Goal: Task Accomplishment & Management: Manage account settings

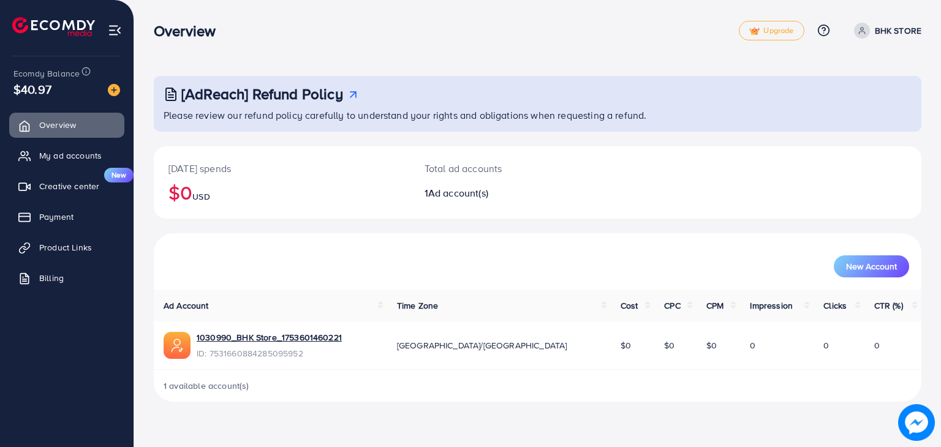
click at [883, 20] on div "Overview Upgrade Help Center Contact Support Plans and Pricing Term and policy …" at bounding box center [538, 31] width 768 height 36
click at [885, 30] on p "BHK STORE" at bounding box center [898, 30] width 47 height 15
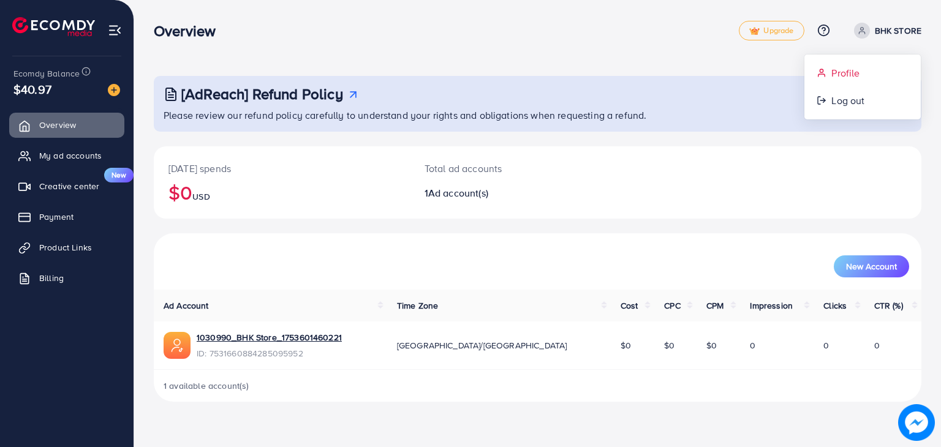
click at [842, 75] on span "Profile" at bounding box center [845, 73] width 28 height 15
select select "********"
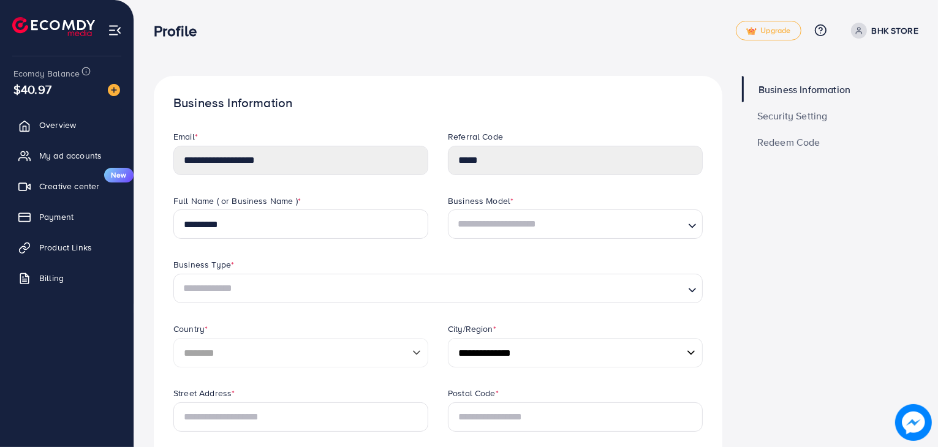
click at [806, 121] on span "Security Setting" at bounding box center [792, 116] width 70 height 10
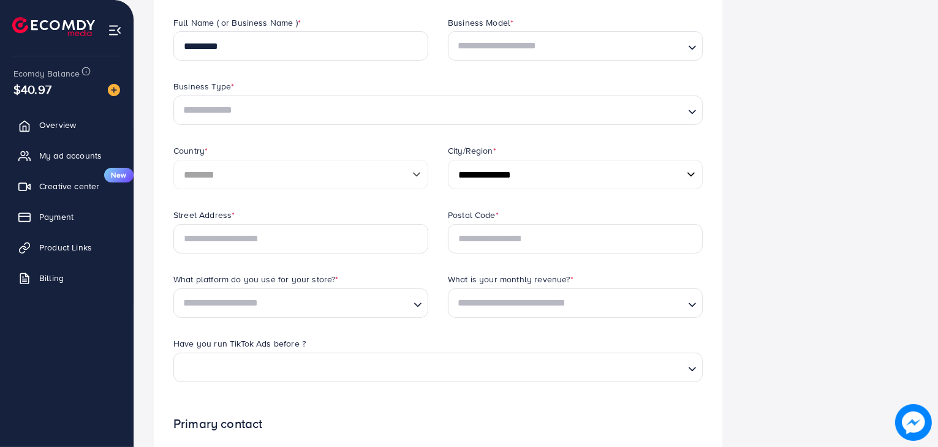
scroll to position [184, 0]
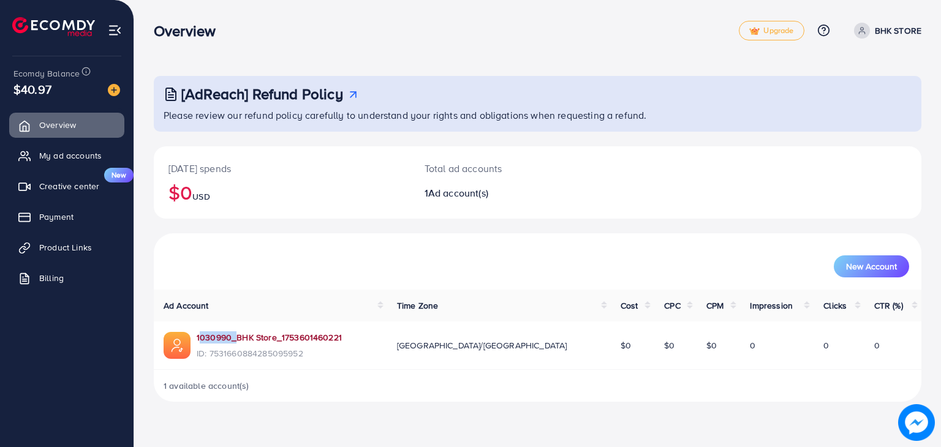
drag, startPoint x: 197, startPoint y: 329, endPoint x: 229, endPoint y: 337, distance: 32.8
click at [229, 337] on td "1030990_BHK Store_1753601460221 ID: 7531660884285095952" at bounding box center [270, 346] width 233 height 48
drag, startPoint x: 211, startPoint y: 339, endPoint x: 581, endPoint y: 233, distance: 385.0
click at [581, 233] on div "[DATE] spends $0 USD Total ad accounts 1 Ad account(s)" at bounding box center [538, 189] width 768 height 87
drag, startPoint x: 262, startPoint y: 336, endPoint x: 235, endPoint y: 337, distance: 27.0
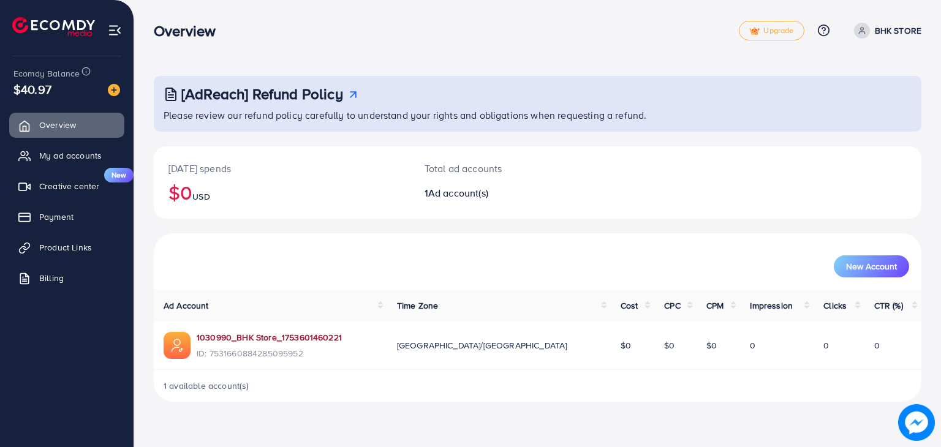
click at [235, 337] on link "1030990_BHK Store_1753601460221" at bounding box center [269, 337] width 145 height 12
click at [86, 169] on ul "Overview My ad accounts Creative center New Payment Product Links Billing" at bounding box center [67, 205] width 134 height 195
click at [91, 162] on link "My ad accounts" at bounding box center [66, 155] width 115 height 25
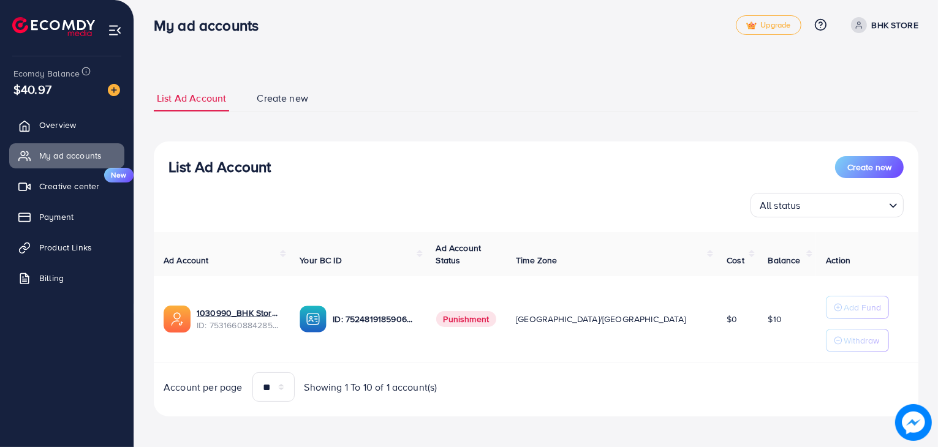
scroll to position [9, 0]
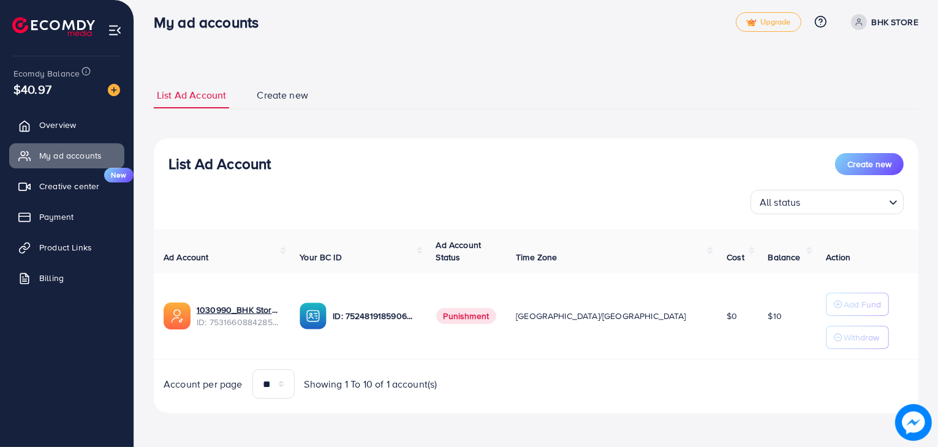
click at [342, 255] on span "Your BC ID" at bounding box center [321, 257] width 42 height 12
click at [347, 249] on th "Your BC ID" at bounding box center [358, 251] width 136 height 45
click at [342, 257] on span "Your BC ID" at bounding box center [321, 257] width 42 height 12
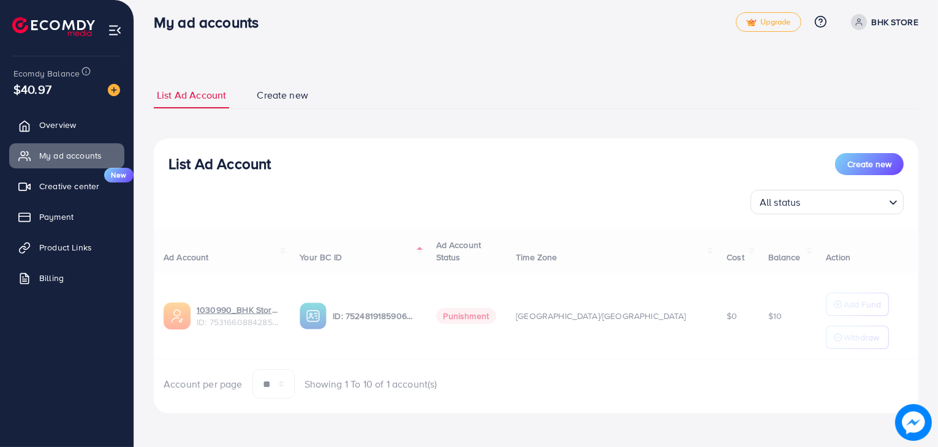
select select
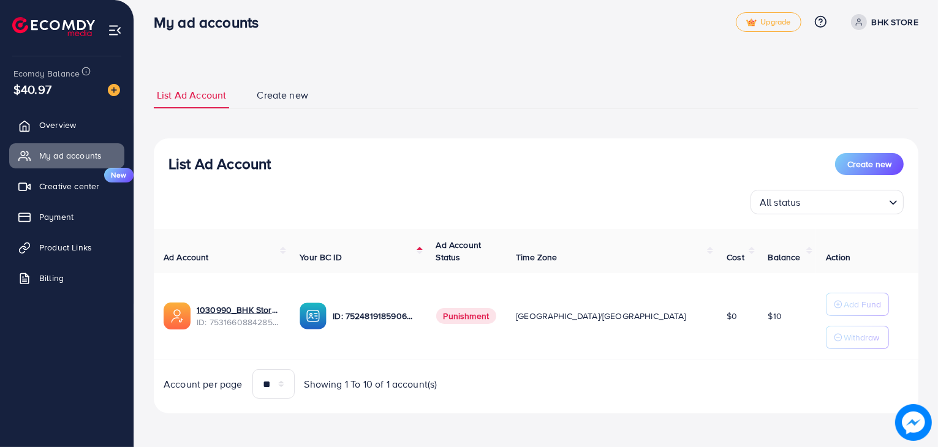
click at [281, 99] on span "Create new" at bounding box center [282, 95] width 51 height 14
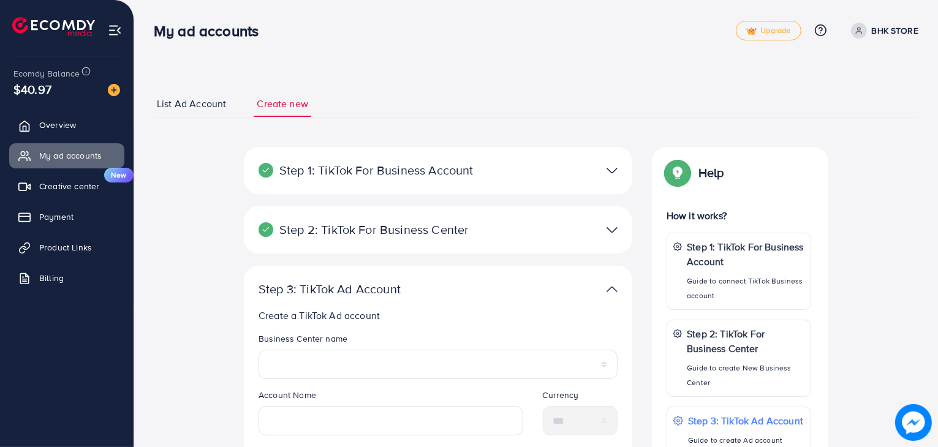
click at [600, 169] on div at bounding box center [564, 171] width 126 height 18
click at [603, 175] on div at bounding box center [564, 171] width 126 height 18
click at [610, 171] on img at bounding box center [611, 171] width 11 height 18
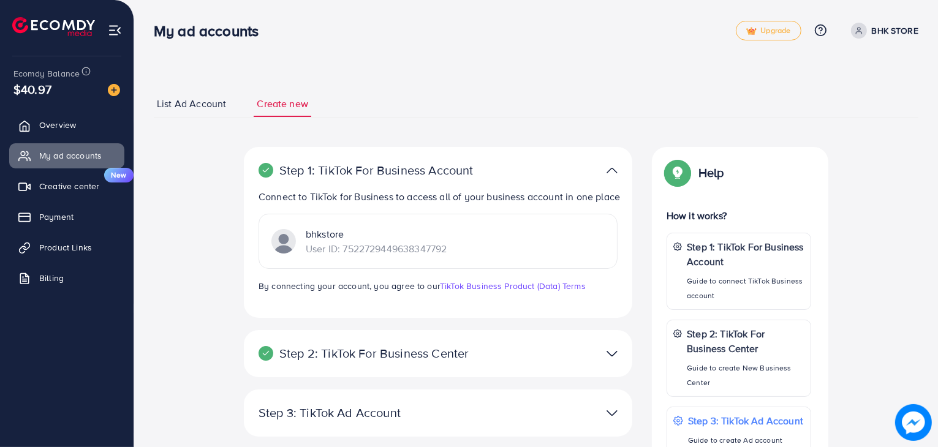
click at [338, 241] on p "bhkstore" at bounding box center [376, 234] width 141 height 15
click at [396, 256] on p "User ID: 7522729449638347792" at bounding box center [376, 248] width 141 height 15
drag, startPoint x: 194, startPoint y: 88, endPoint x: 191, endPoint y: 99, distance: 10.9
click at [194, 88] on div "**********" at bounding box center [536, 371] width 765 height 591
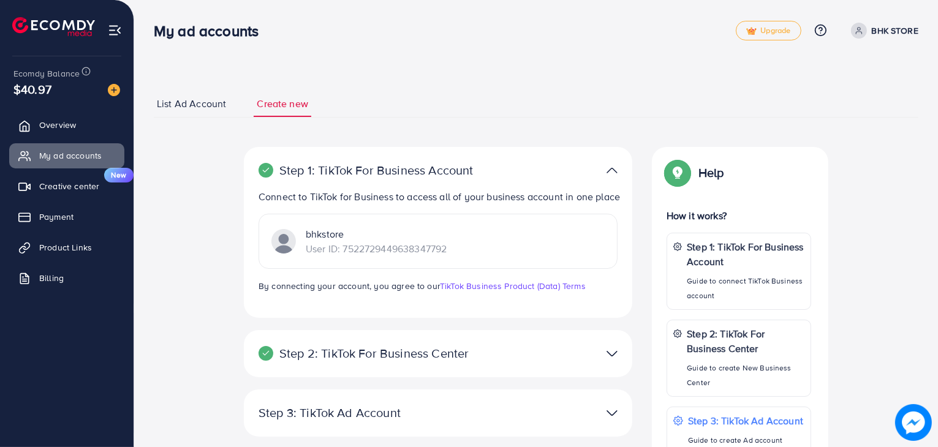
click at [191, 99] on span "List Ad Account" at bounding box center [191, 104] width 69 height 14
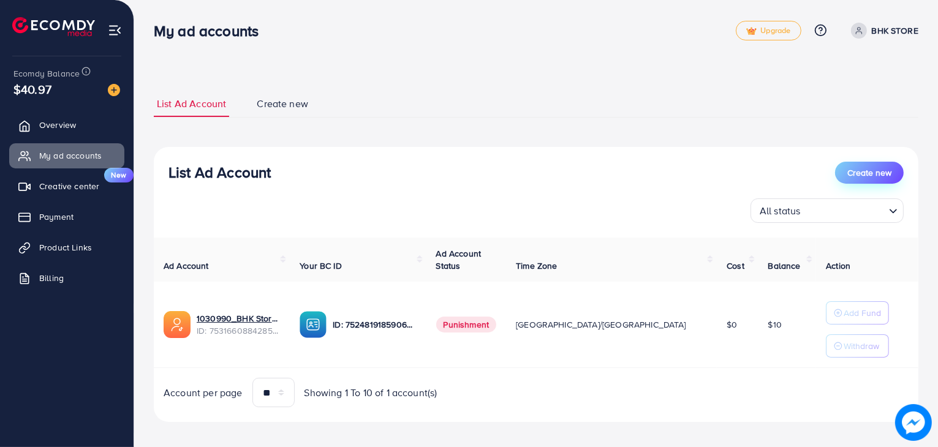
click at [880, 167] on span "Create new" at bounding box center [869, 173] width 44 height 12
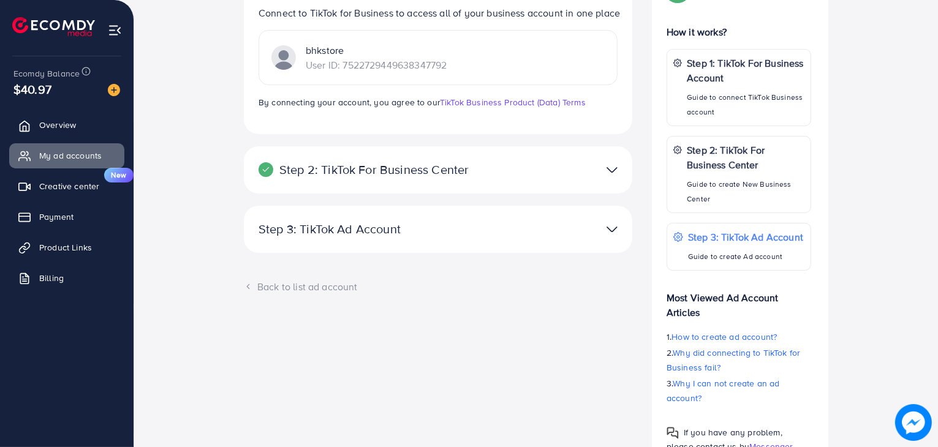
scroll to position [238, 0]
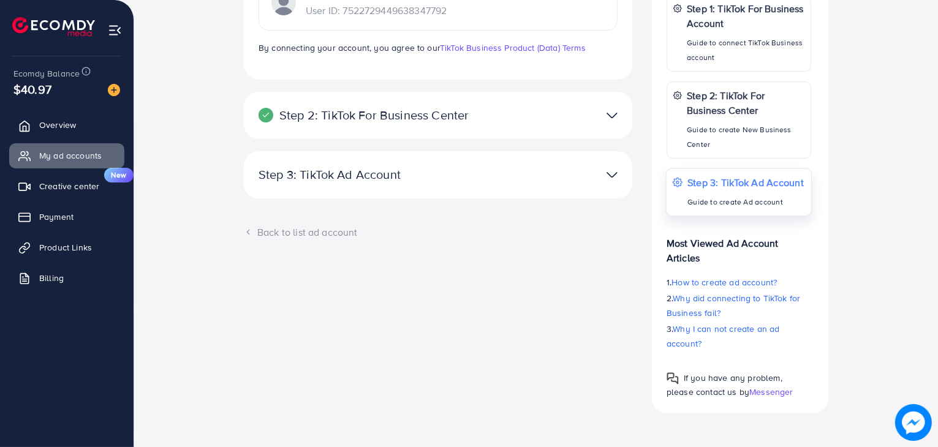
click at [747, 189] on div "Step 3: TikTok Ad Account Guide to create Ad account" at bounding box center [745, 192] width 116 height 35
click at [535, 184] on div at bounding box center [564, 175] width 126 height 18
click at [611, 184] on img at bounding box center [611, 175] width 11 height 18
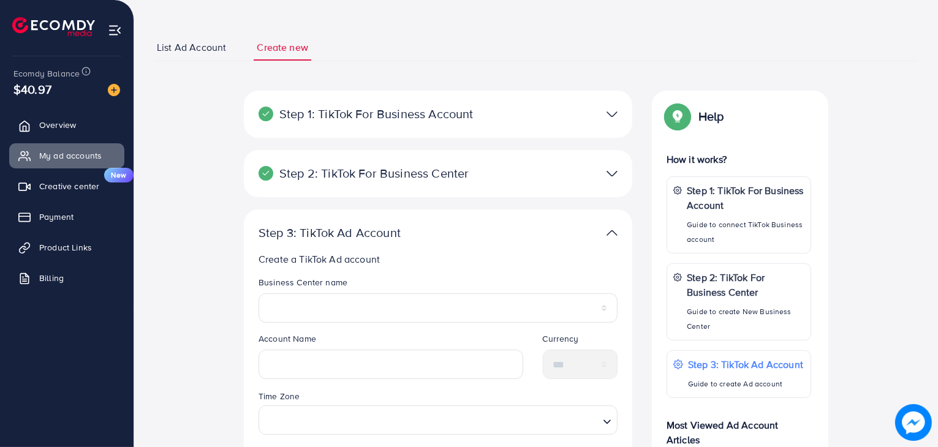
scroll to position [0, 0]
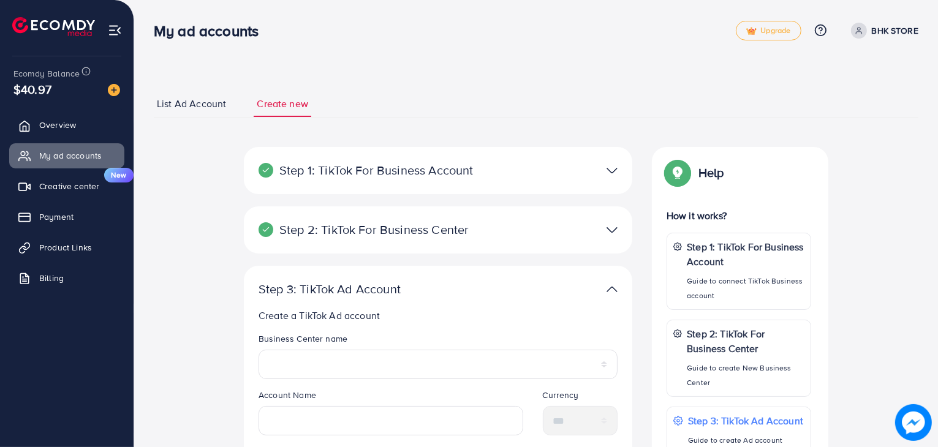
click at [608, 163] on img at bounding box center [611, 171] width 11 height 18
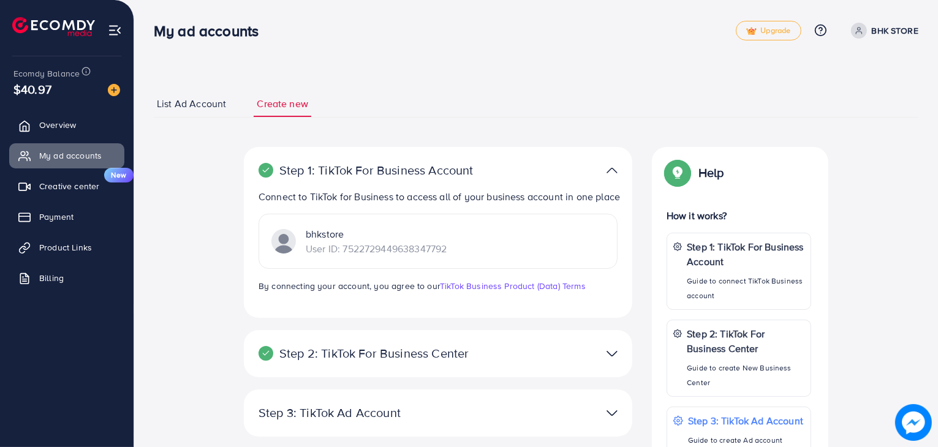
click at [507, 198] on p "Connect to TikTok for Business to access all of your business account in one pl…" at bounding box center [441, 196] width 364 height 15
click at [609, 169] on img at bounding box center [611, 171] width 11 height 18
click at [612, 167] on img at bounding box center [611, 171] width 11 height 18
click at [481, 153] on div "Step 1: TikTok For Business Account Connect to TikTok for Business to access al…" at bounding box center [438, 232] width 388 height 171
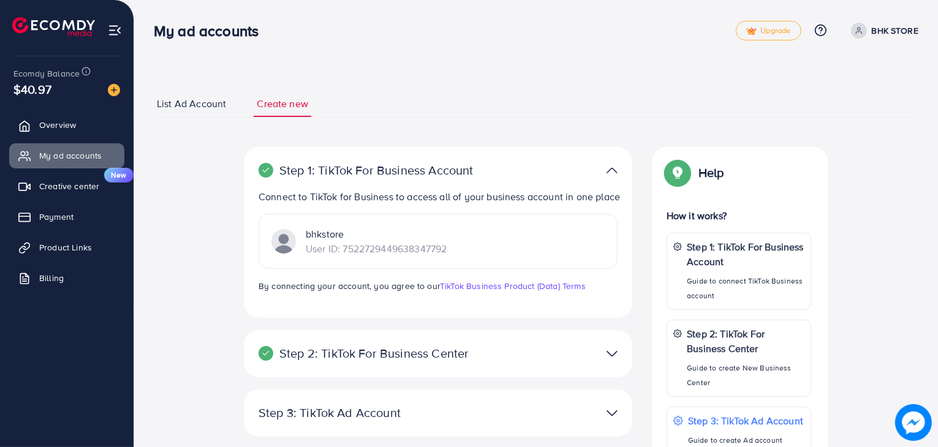
click at [478, 167] on p "Step 1: TikTok For Business Account" at bounding box center [375, 170] width 233 height 15
click at [613, 363] on img at bounding box center [611, 354] width 11 height 18
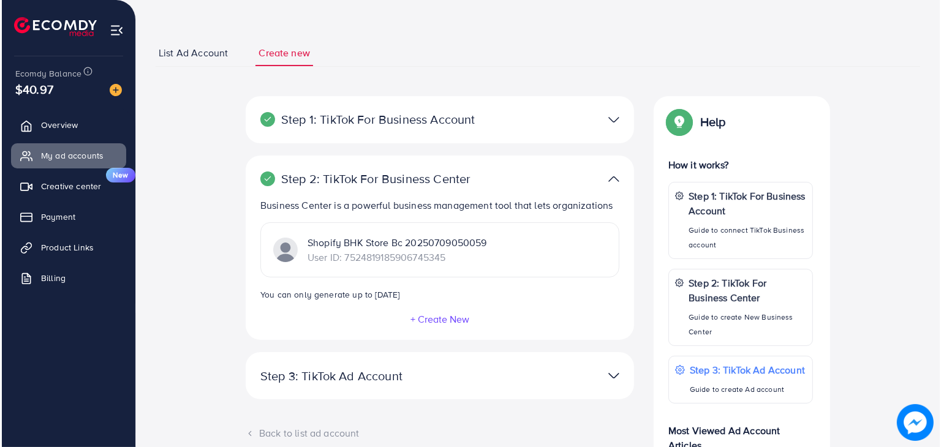
scroll to position [123, 0]
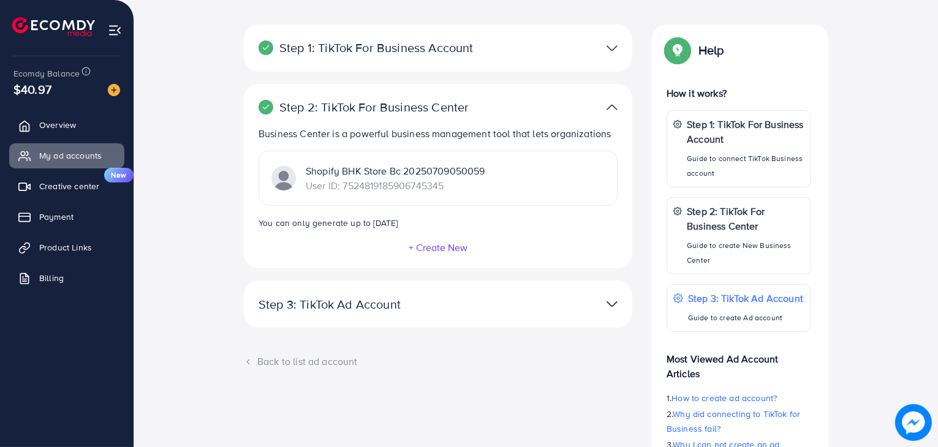
click at [445, 243] on button "+ Create New" at bounding box center [438, 247] width 60 height 11
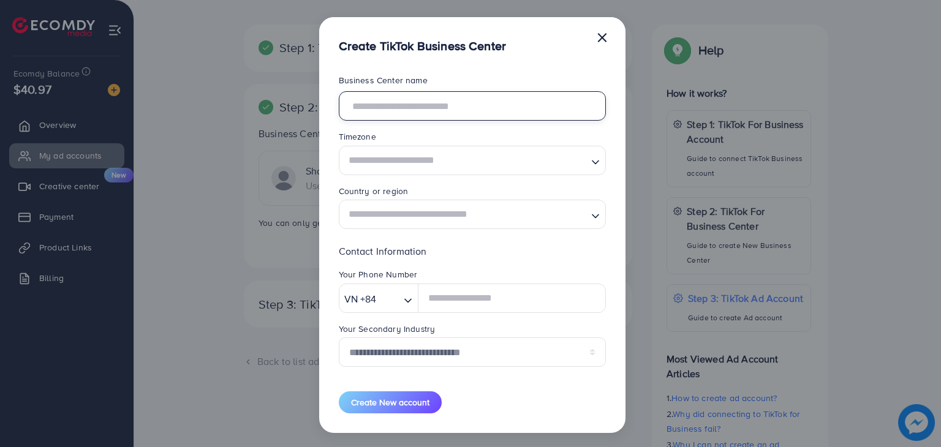
click at [523, 102] on input "text" at bounding box center [472, 105] width 267 height 29
type input "*********"
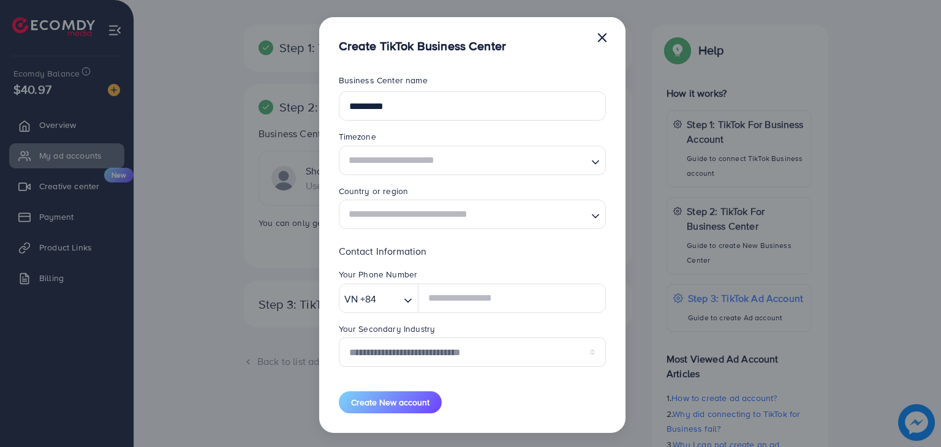
click at [529, 169] on input "Search for option" at bounding box center [465, 160] width 242 height 23
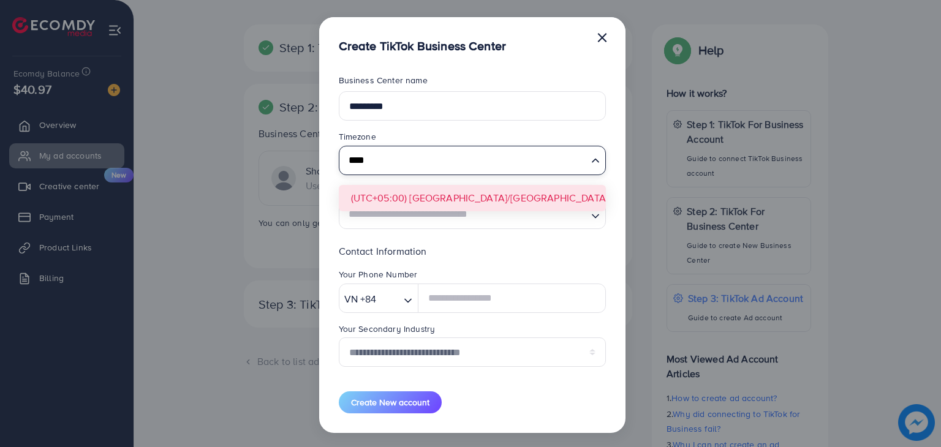
type input "****"
click at [478, 197] on form "**********" at bounding box center [472, 243] width 267 height 339
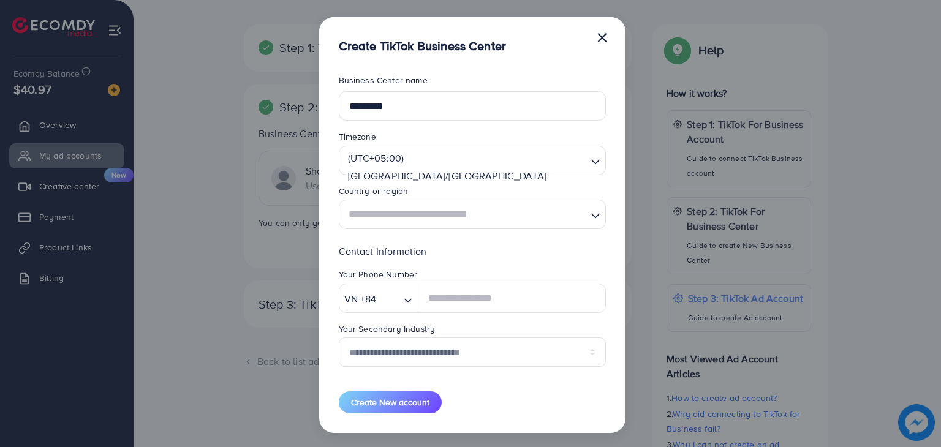
click at [493, 213] on input "Search for option" at bounding box center [465, 214] width 242 height 23
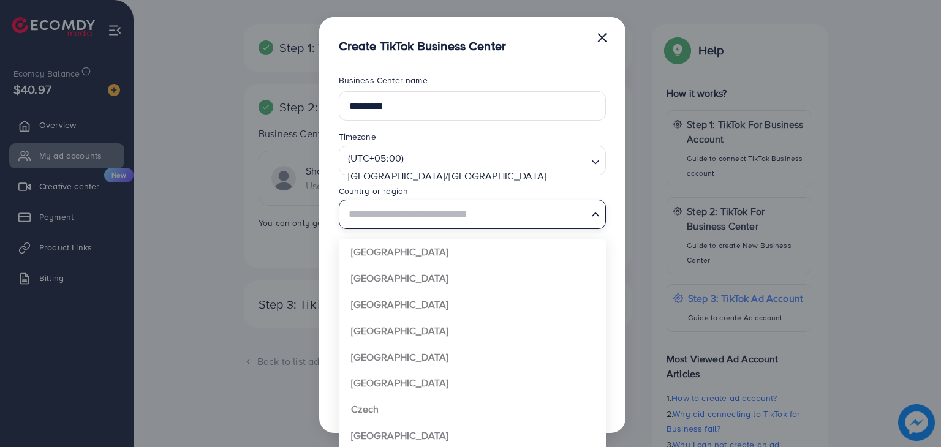
type input "********"
type input "**********"
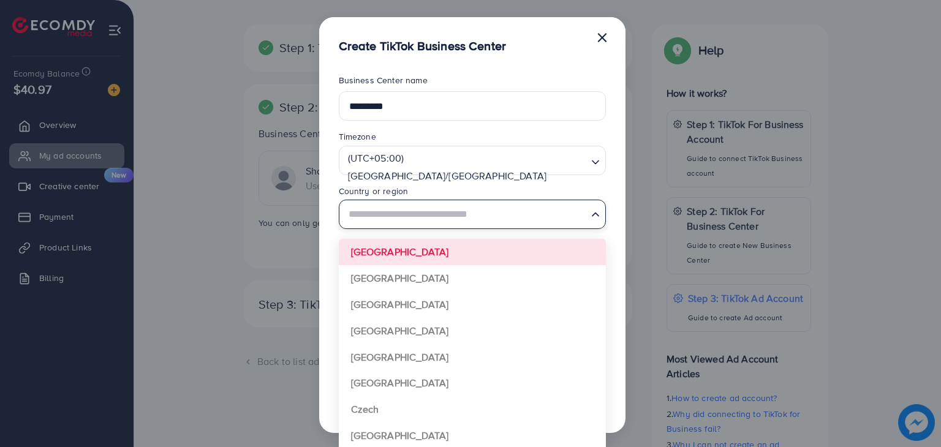
type input "*"
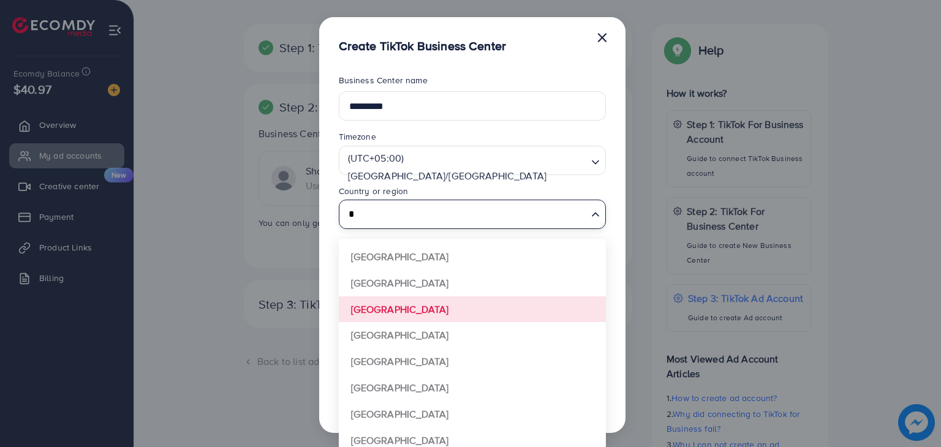
scroll to position [100, 0]
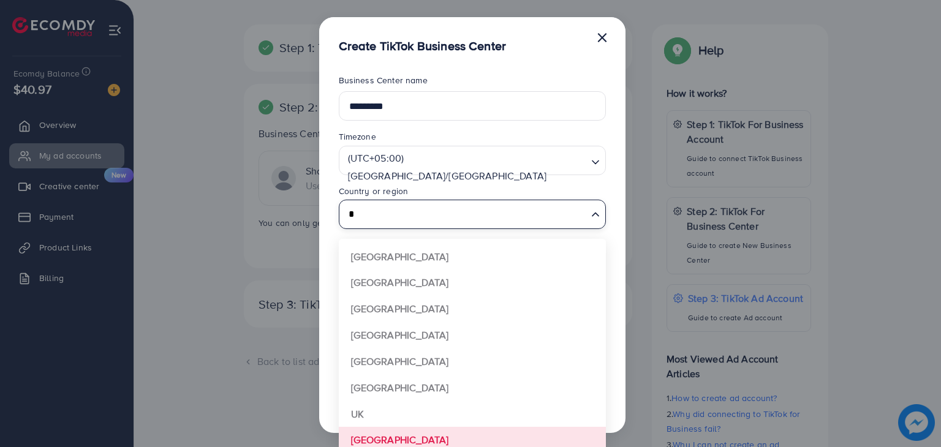
type input "*"
click at [413, 437] on div "**********" at bounding box center [470, 223] width 941 height 447
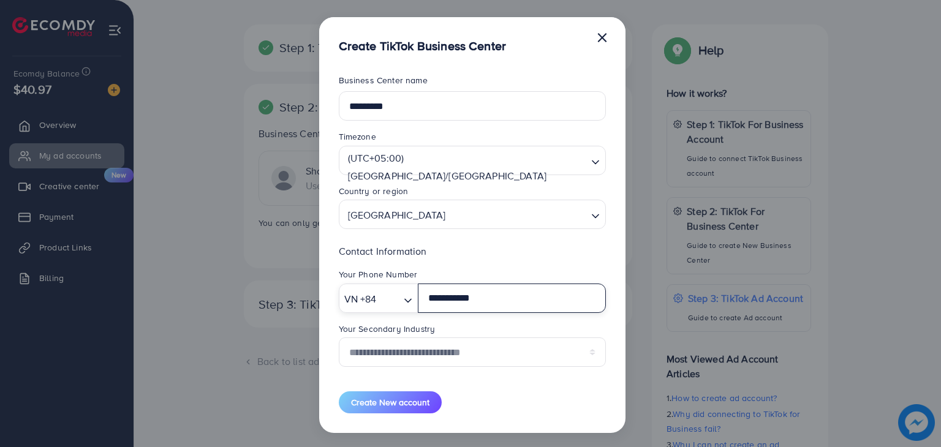
click at [395, 301] on input "Search for option" at bounding box center [389, 299] width 19 height 19
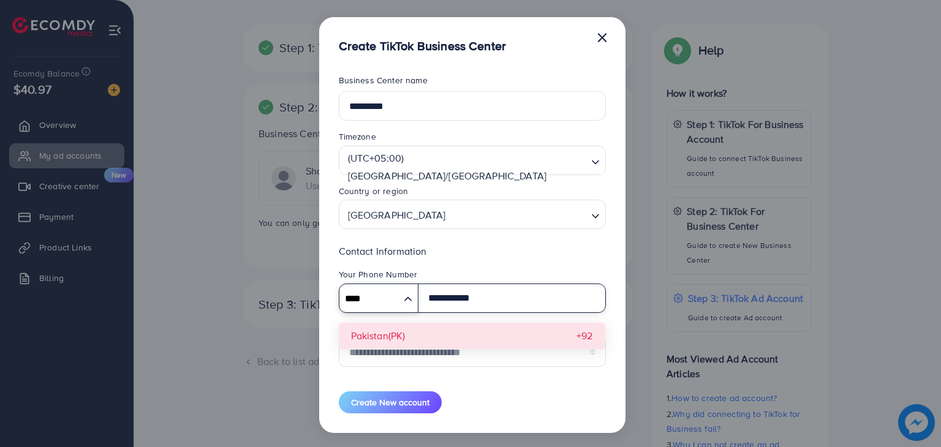
type input "****"
click at [406, 344] on div "**********" at bounding box center [472, 310] width 267 height 133
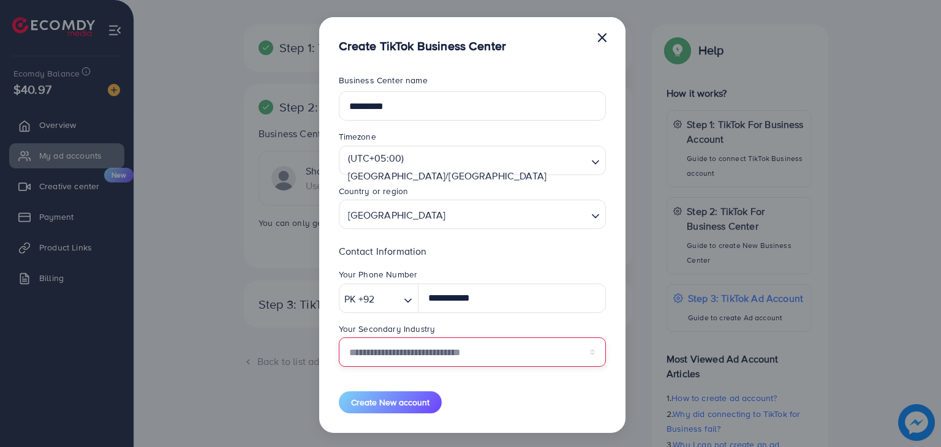
click at [485, 352] on select "**********" at bounding box center [472, 352] width 267 height 29
select select "******"
click at [339, 338] on select "**********" at bounding box center [472, 352] width 267 height 29
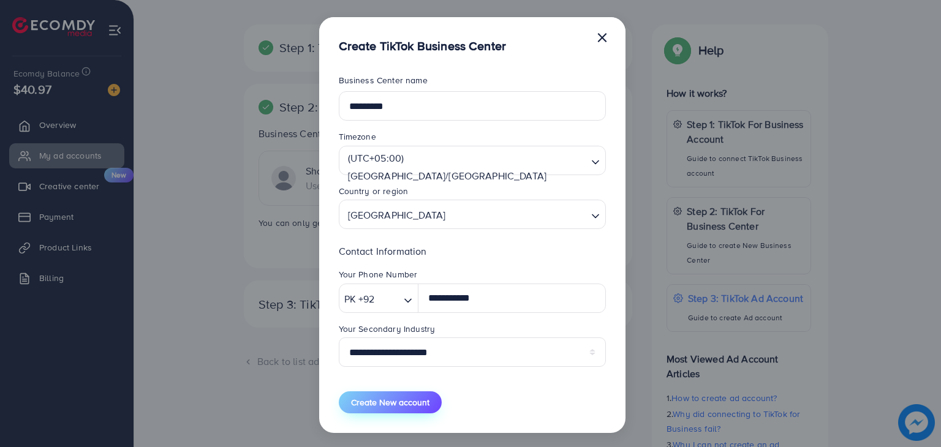
click at [411, 395] on button "Create New account" at bounding box center [390, 402] width 103 height 22
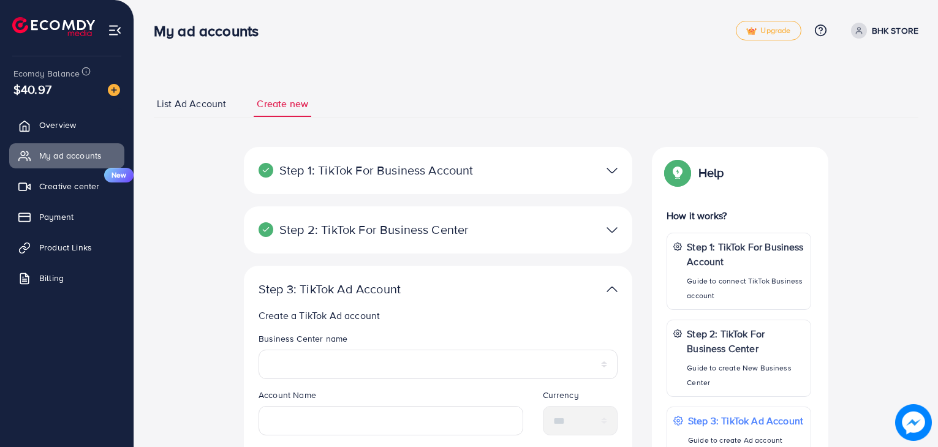
select select
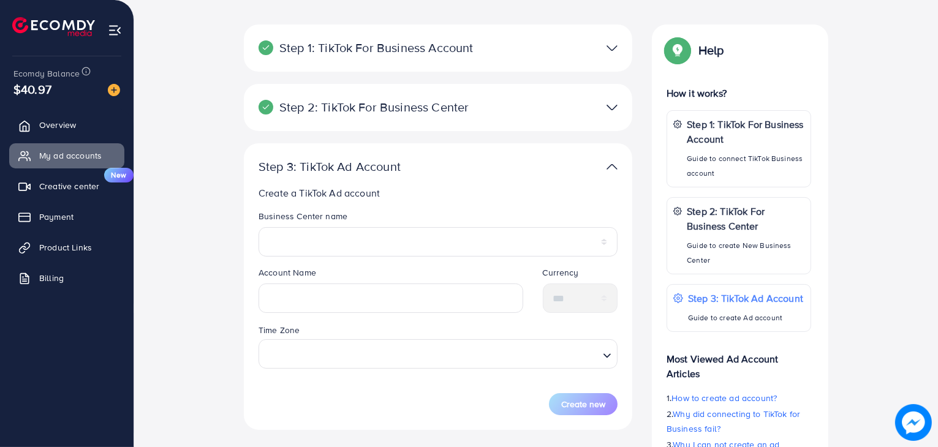
scroll to position [184, 0]
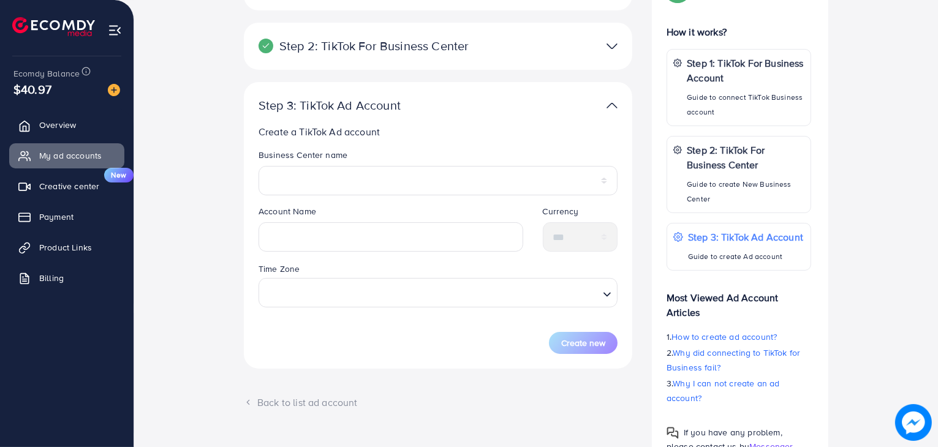
click at [613, 48] on img at bounding box center [611, 46] width 11 height 18
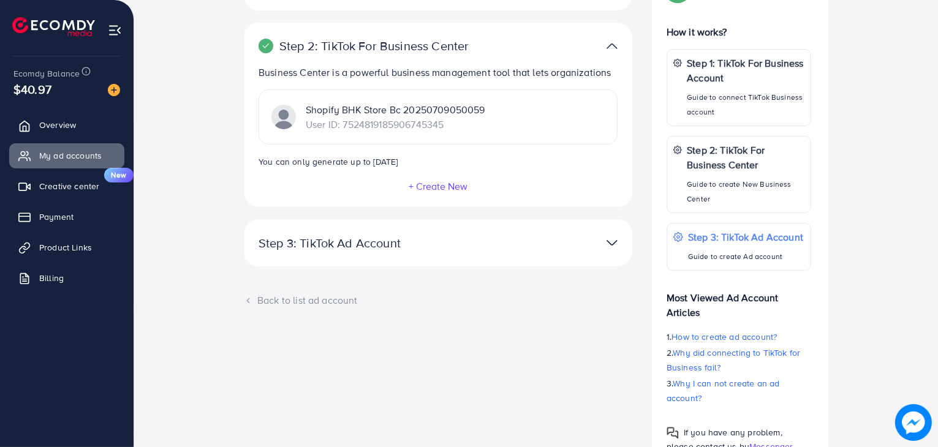
click at [618, 247] on div at bounding box center [564, 243] width 126 height 18
click at [615, 246] on img at bounding box center [611, 243] width 11 height 18
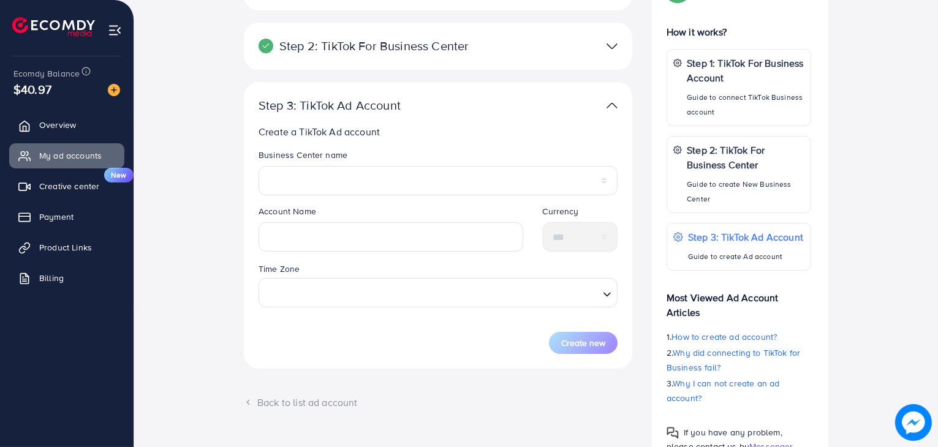
click at [399, 154] on legend "Business Center name" at bounding box center [438, 157] width 359 height 17
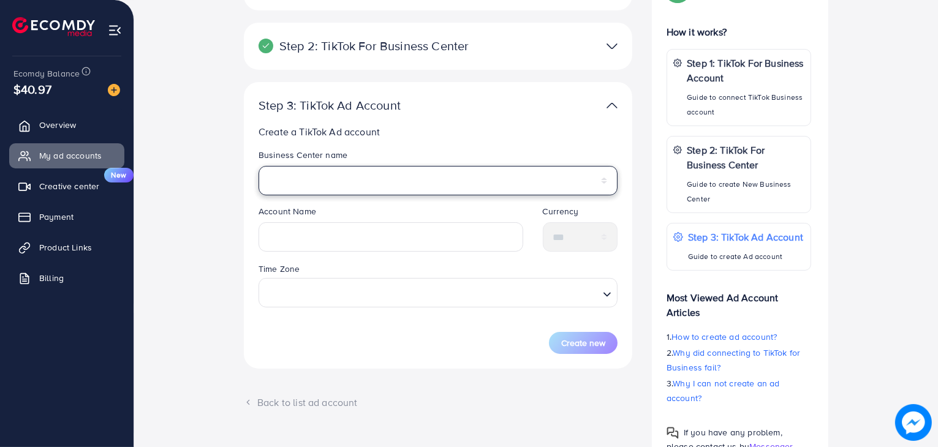
click at [399, 178] on select "**********" at bounding box center [438, 180] width 359 height 29
click at [443, 177] on select "**********" at bounding box center [438, 180] width 359 height 29
click at [443, 178] on select "**********" at bounding box center [438, 180] width 359 height 29
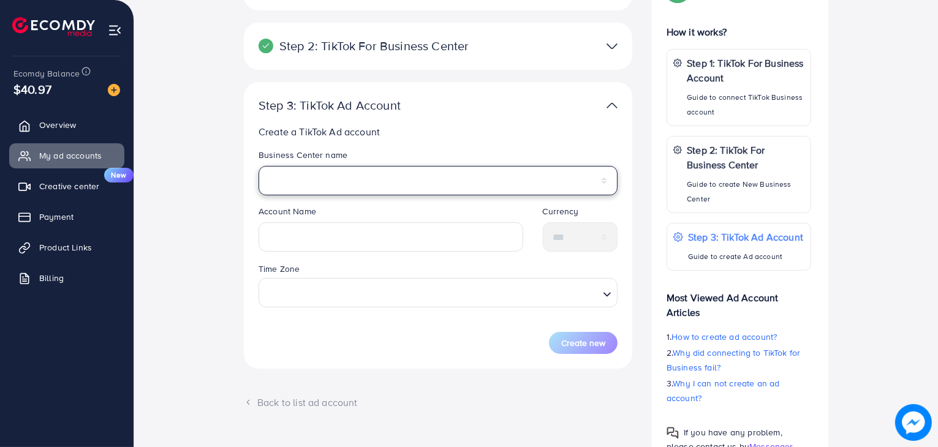
click at [469, 188] on select "**********" at bounding box center [438, 180] width 359 height 29
click at [477, 175] on select "**********" at bounding box center [438, 180] width 359 height 29
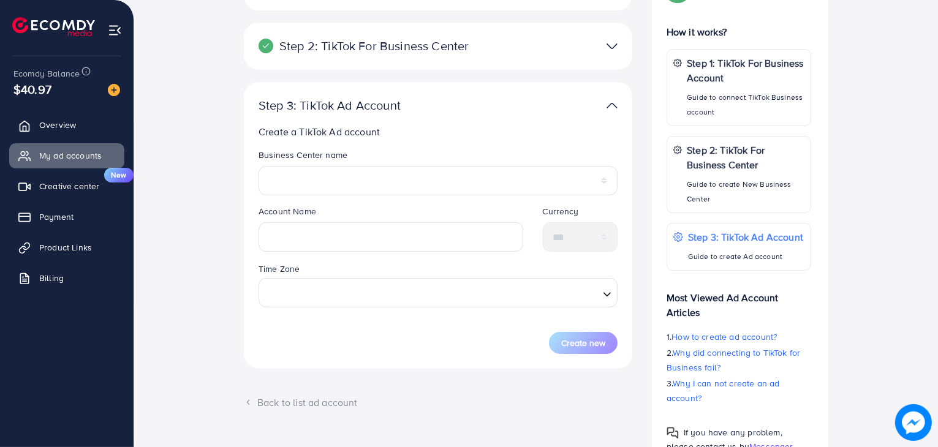
click at [608, 46] on img at bounding box center [611, 46] width 11 height 18
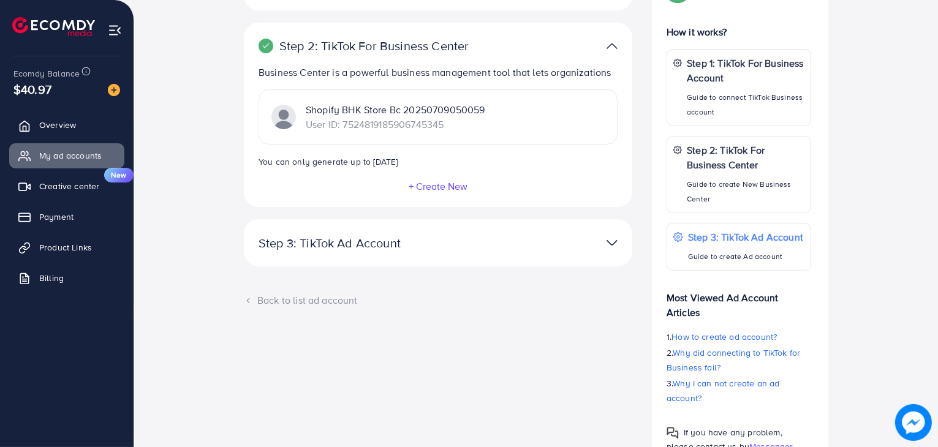
click at [608, 46] on img at bounding box center [611, 46] width 11 height 18
click at [608, 47] on img at bounding box center [611, 46] width 11 height 18
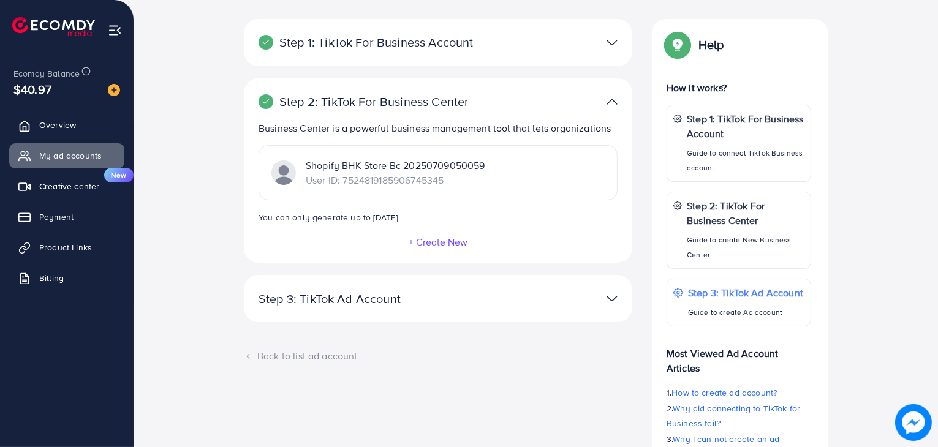
scroll to position [0, 0]
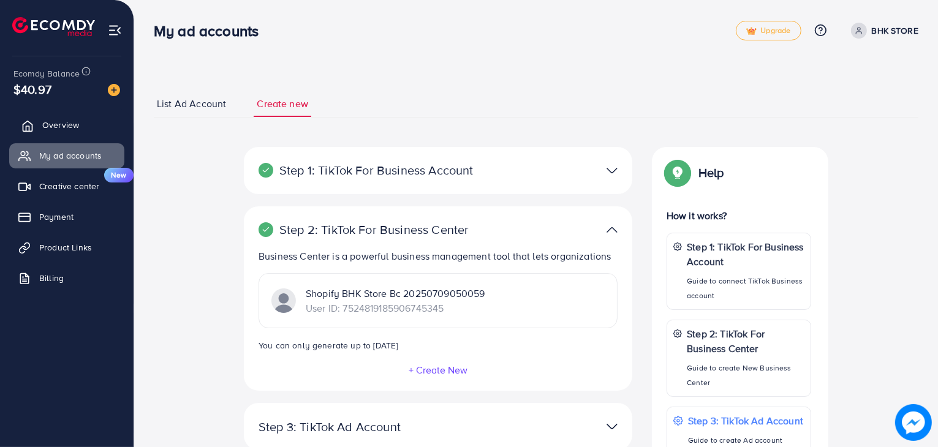
click at [67, 123] on span "Overview" at bounding box center [60, 125] width 37 height 12
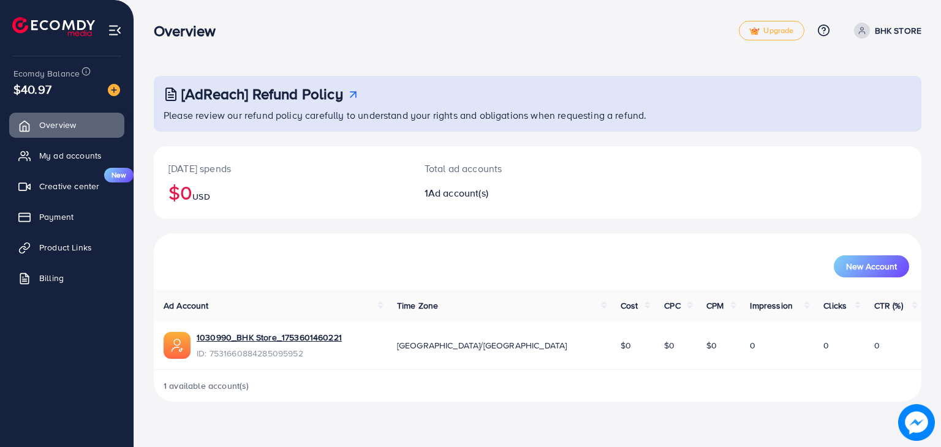
click at [875, 32] on p "BHK STORE" at bounding box center [898, 30] width 47 height 15
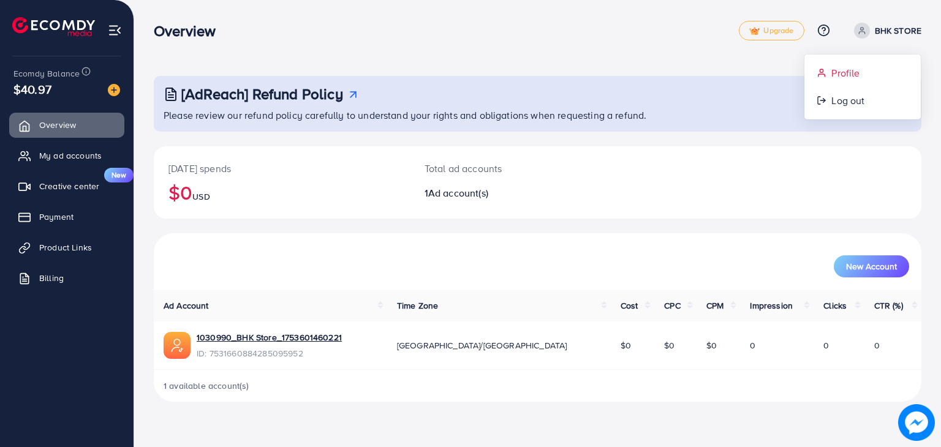
click at [836, 72] on span "Profile" at bounding box center [845, 73] width 28 height 15
select select "********"
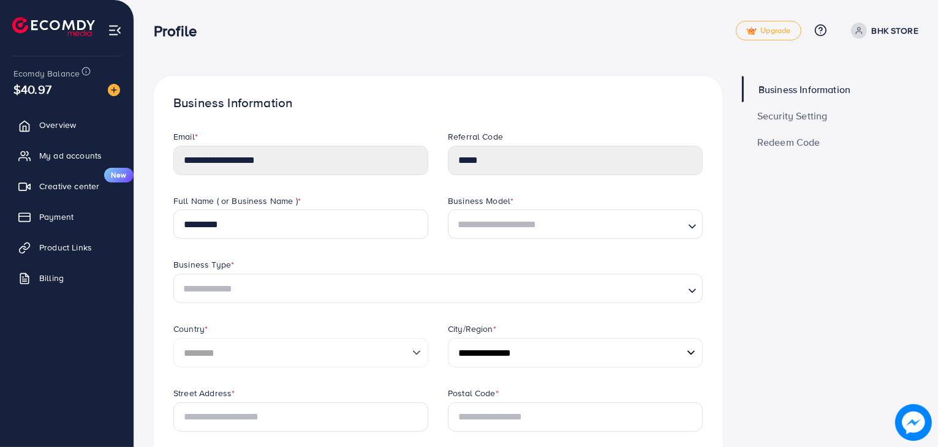
click at [238, 176] on div "**********" at bounding box center [301, 162] width 274 height 64
click at [356, 203] on div "Full Name ( or Business Name ) *" at bounding box center [300, 202] width 255 height 15
click at [299, 233] on input "*********" at bounding box center [300, 224] width 255 height 29
drag, startPoint x: 531, startPoint y: 232, endPoint x: 529, endPoint y: 225, distance: 6.4
click at [530, 232] on input "Search for option" at bounding box center [568, 225] width 230 height 19
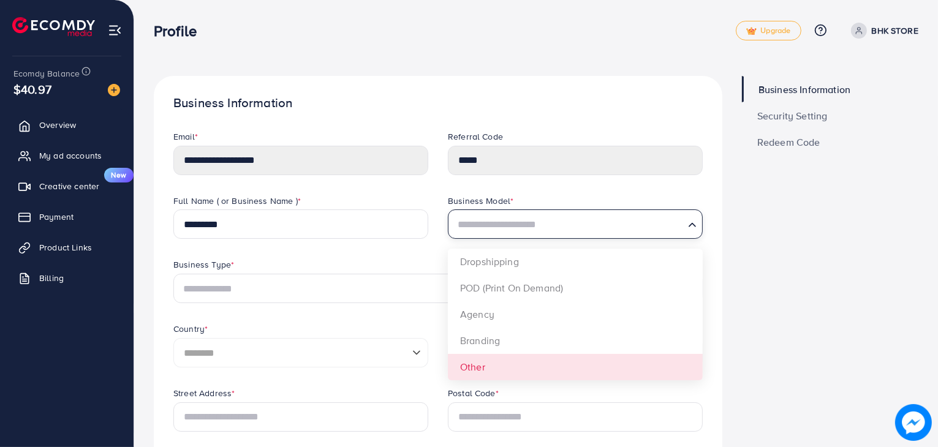
click at [497, 365] on div "**********" at bounding box center [438, 291] width 549 height 193
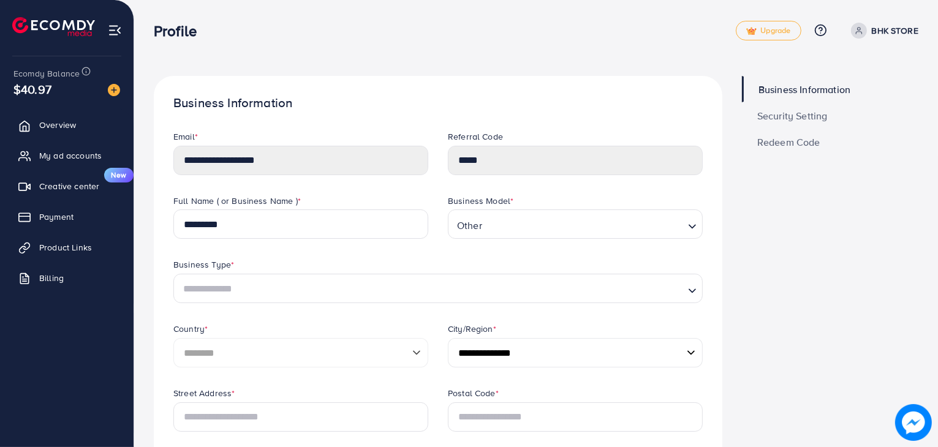
click at [510, 223] on input "Search for option" at bounding box center [584, 225] width 197 height 19
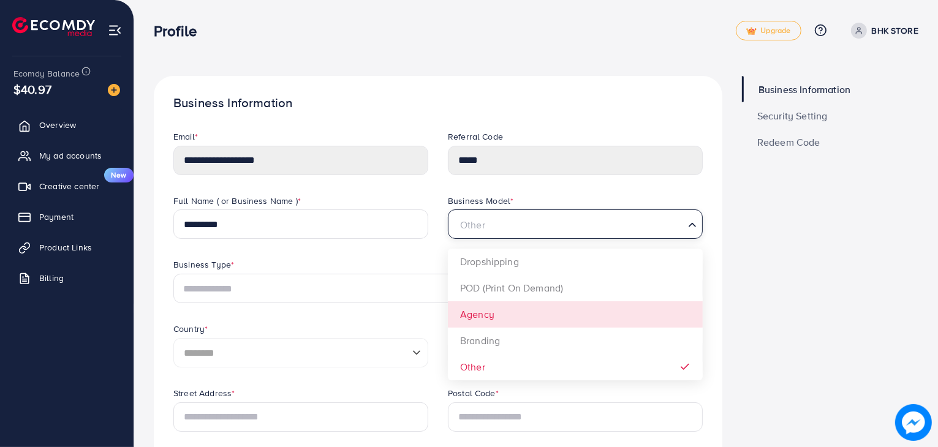
click at [511, 314] on div "**********" at bounding box center [438, 291] width 549 height 193
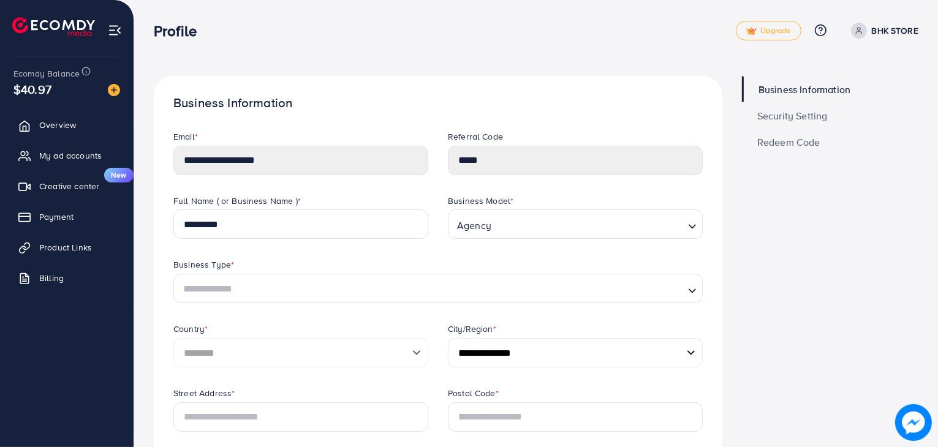
click at [532, 287] on input "Search for option" at bounding box center [431, 289] width 504 height 19
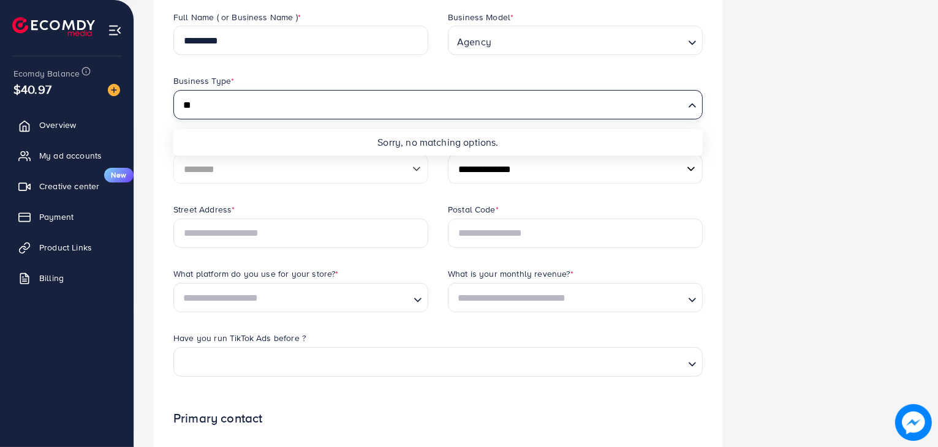
type input "*"
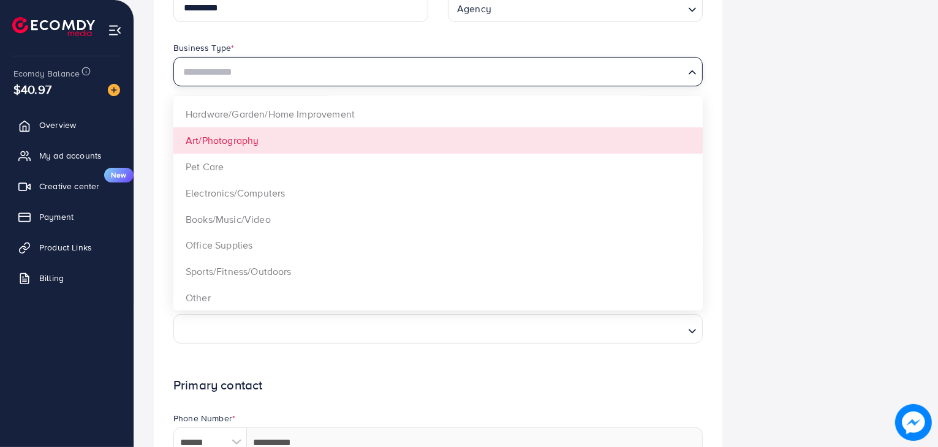
scroll to position [245, 0]
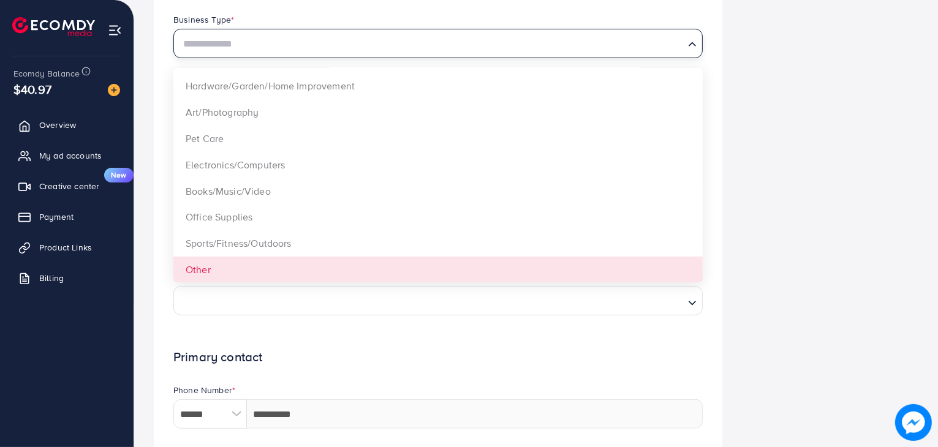
click at [440, 276] on form "**********" at bounding box center [437, 274] width 529 height 778
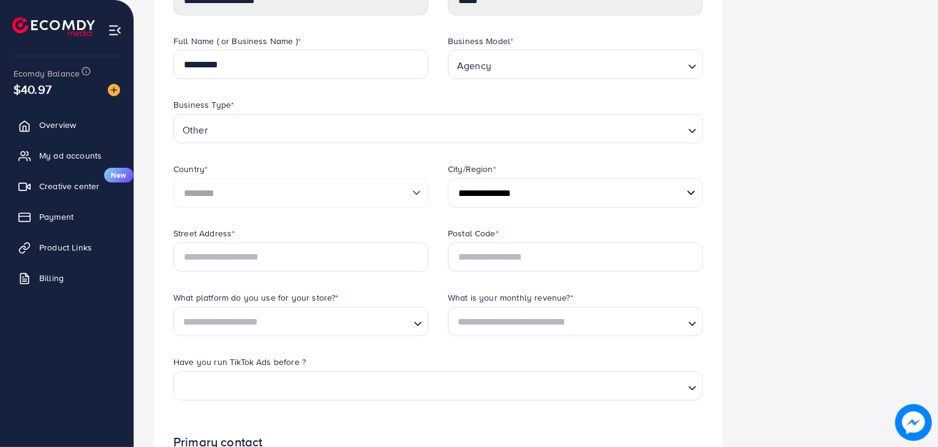
scroll to position [0, 0]
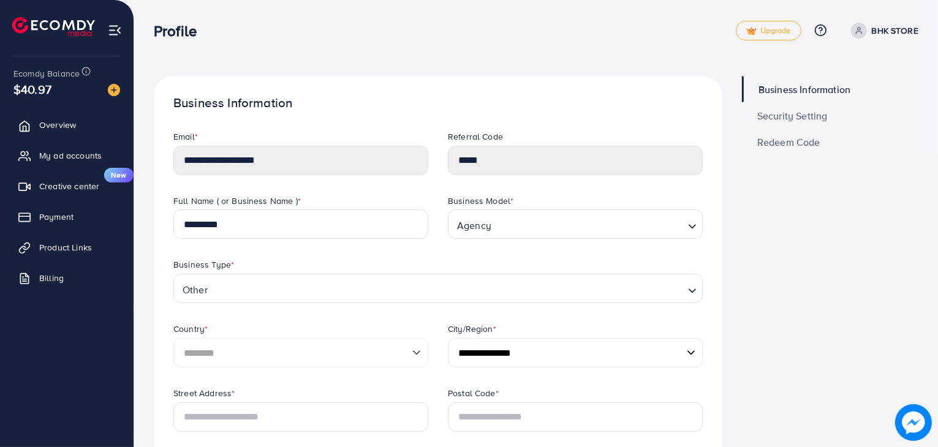
click at [630, 217] on input "Search for option" at bounding box center [589, 225] width 188 height 19
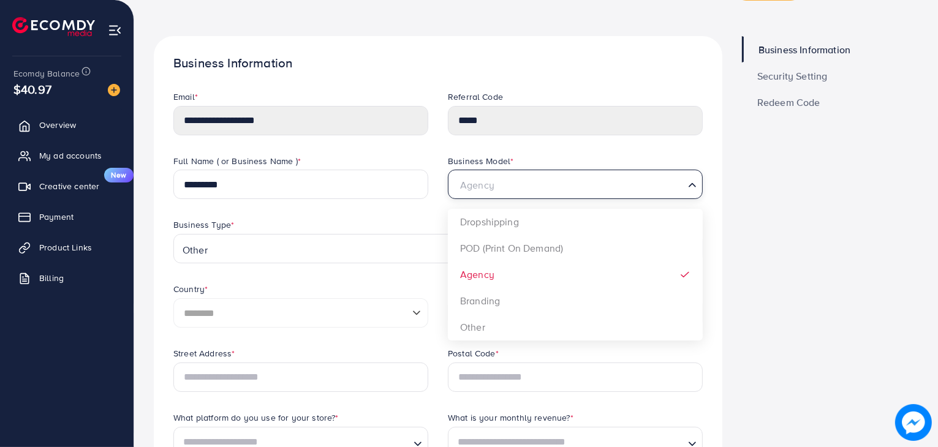
scroll to position [61, 0]
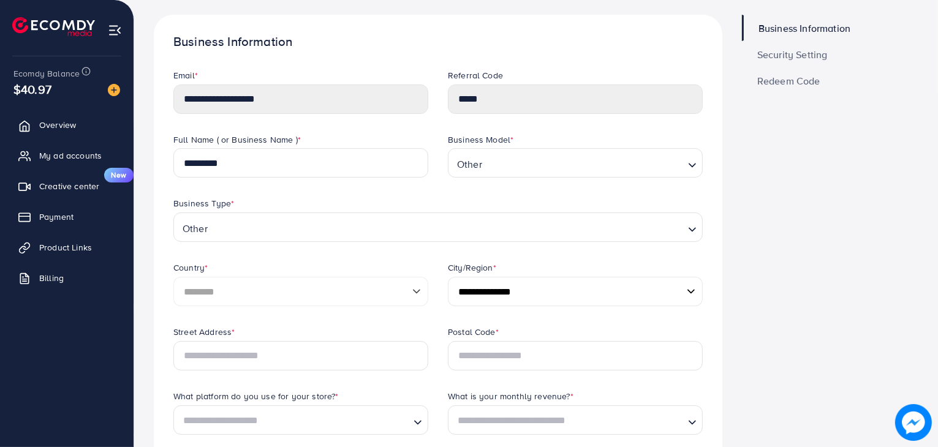
click at [549, 300] on div "**********" at bounding box center [438, 230] width 549 height 193
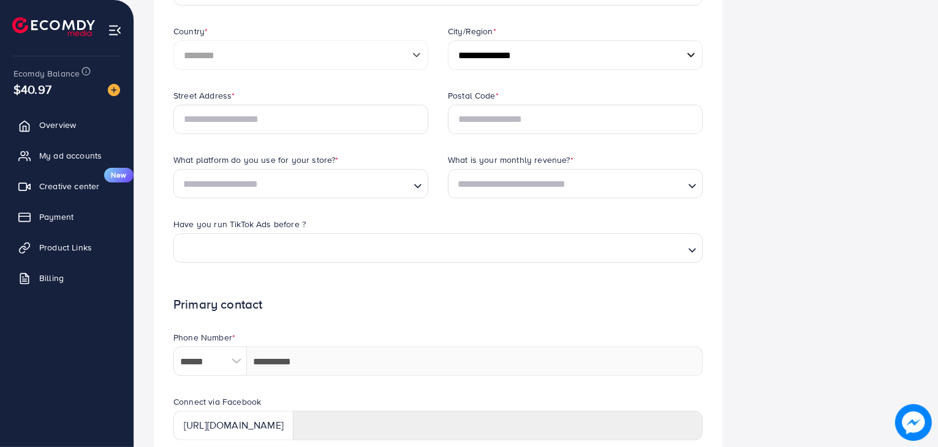
scroll to position [306, 0]
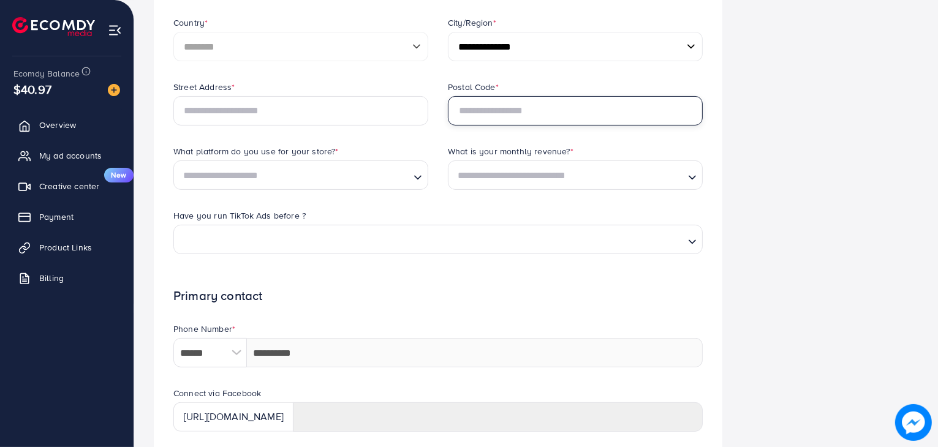
click at [589, 104] on input "text" at bounding box center [575, 110] width 255 height 29
click at [629, 42] on select "**********" at bounding box center [575, 46] width 255 height 29
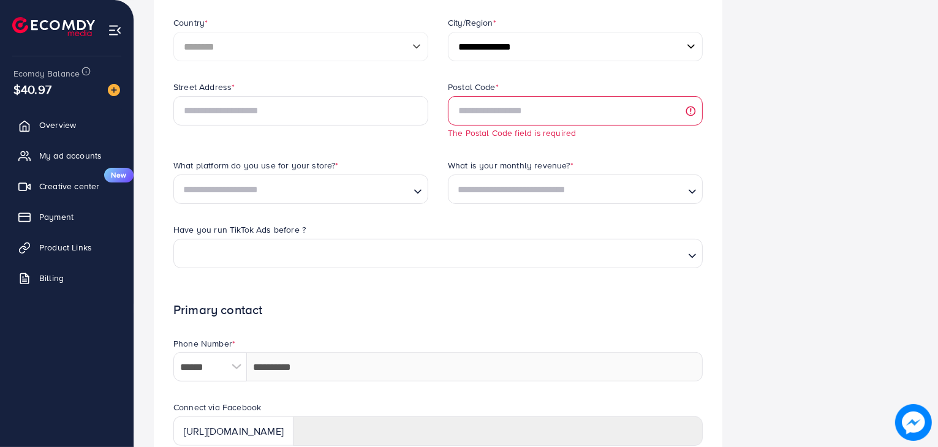
click at [734, 176] on div "Business Information Security Setting Redeem Code" at bounding box center [830, 213] width 196 height 886
click at [393, 115] on input "text" at bounding box center [300, 110] width 255 height 29
type input "**********"
click at [655, 125] on input "text" at bounding box center [575, 110] width 255 height 29
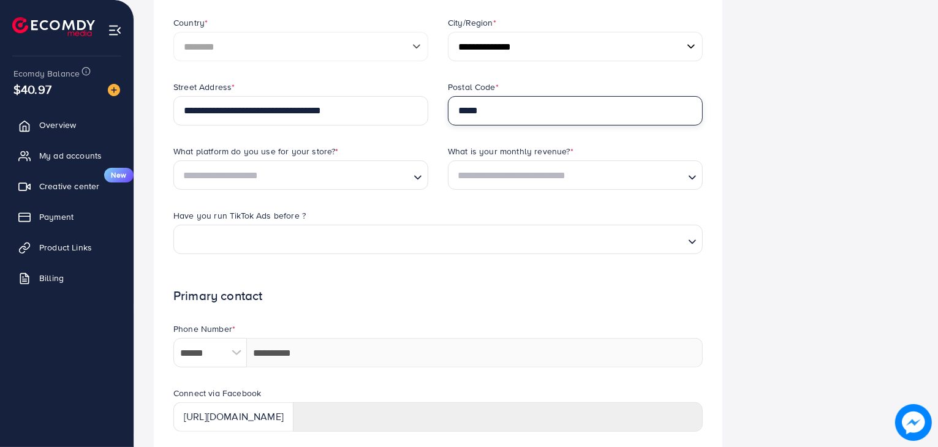
type input "*****"
click at [277, 144] on div "**********" at bounding box center [301, 113] width 274 height 64
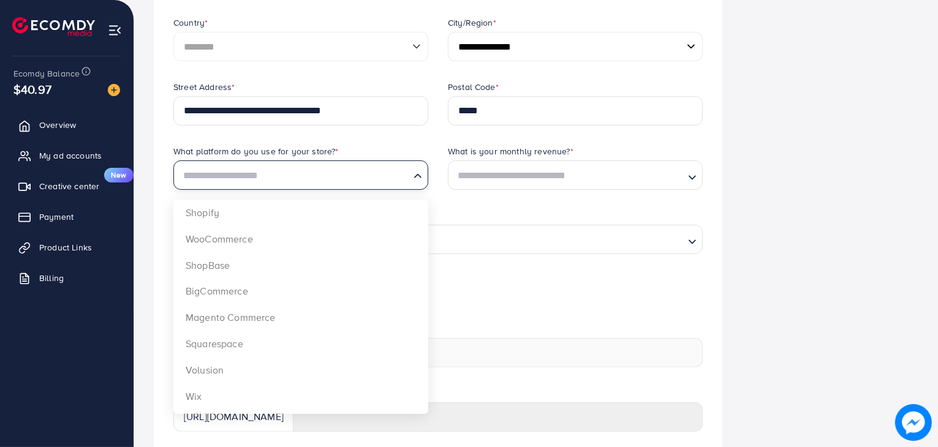
click at [317, 167] on input "Search for option" at bounding box center [294, 176] width 230 height 19
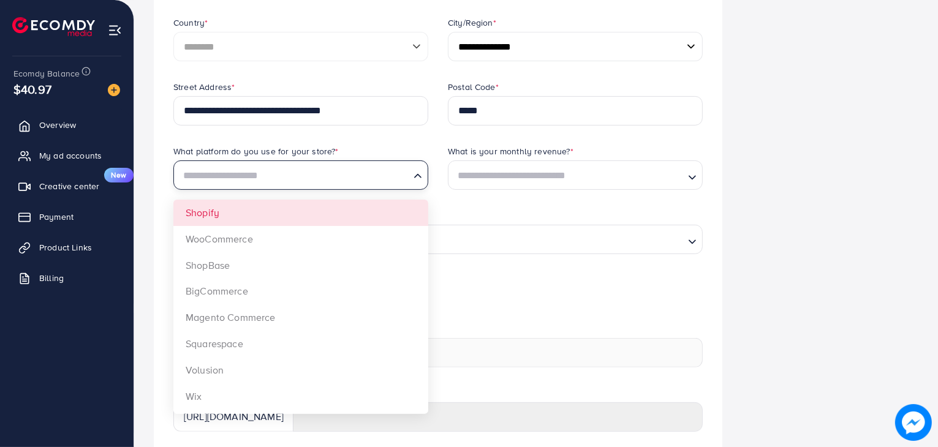
click at [336, 212] on div "**********" at bounding box center [438, 177] width 549 height 193
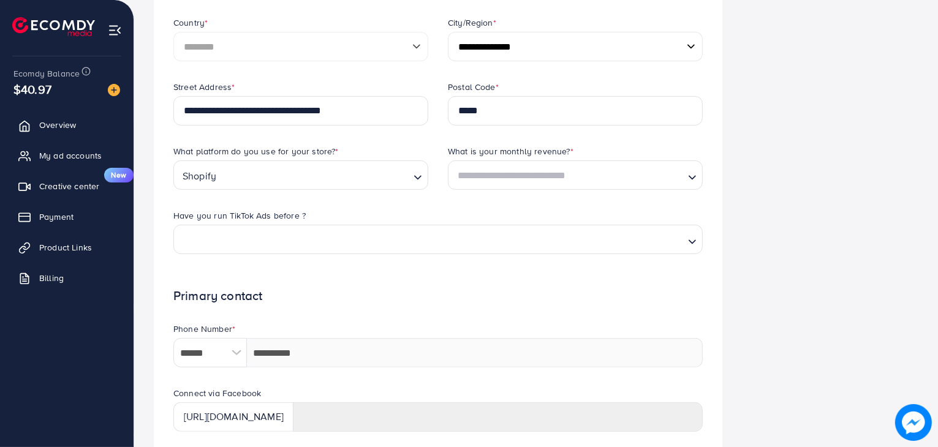
click at [552, 151] on label "What is your monthly revenue? *" at bounding box center [511, 151] width 126 height 12
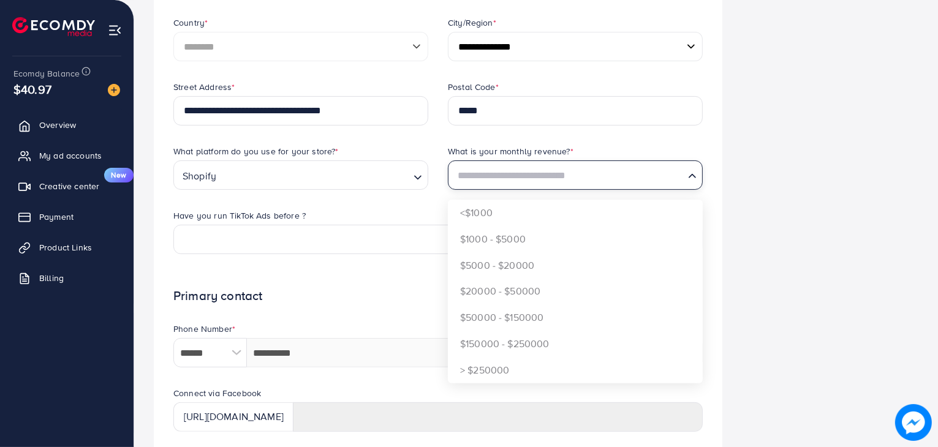
click at [546, 170] on input "Search for option" at bounding box center [568, 176] width 230 height 19
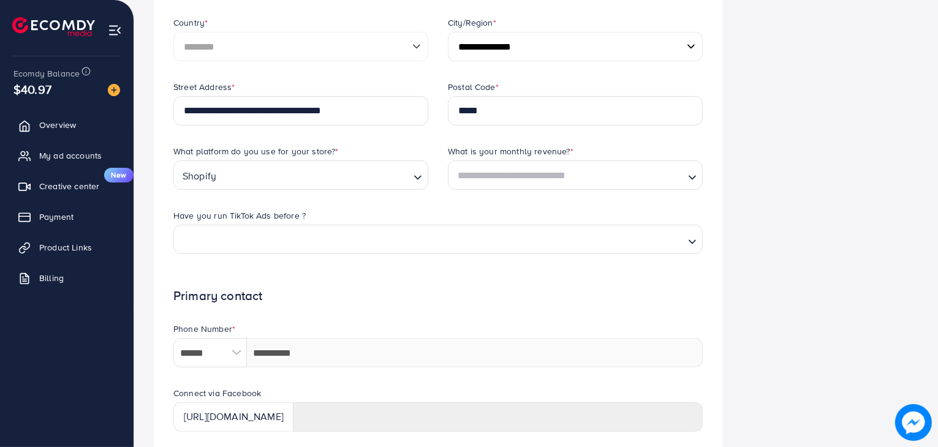
click at [659, 138] on div "Postal Code * *****" at bounding box center [575, 113] width 274 height 64
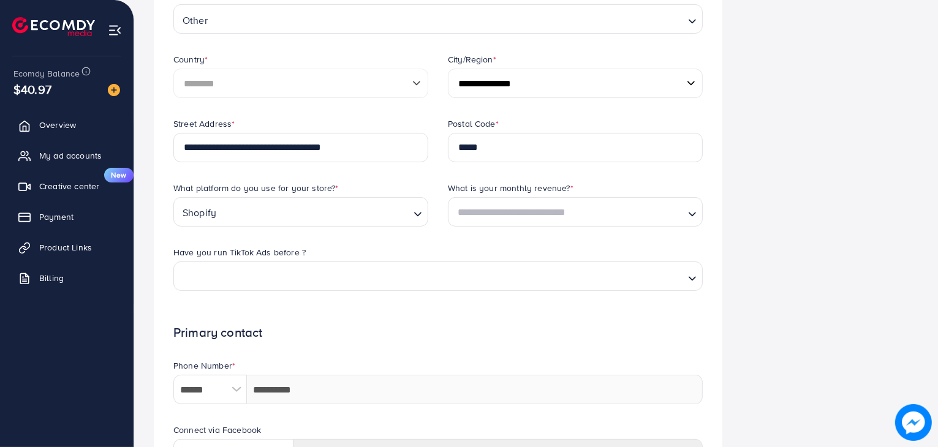
scroll to position [0, 0]
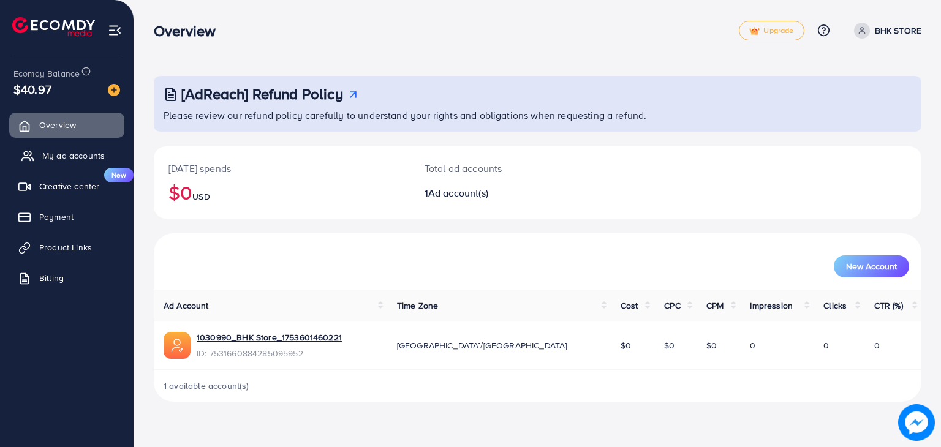
click at [77, 145] on link "My ad accounts" at bounding box center [66, 155] width 115 height 25
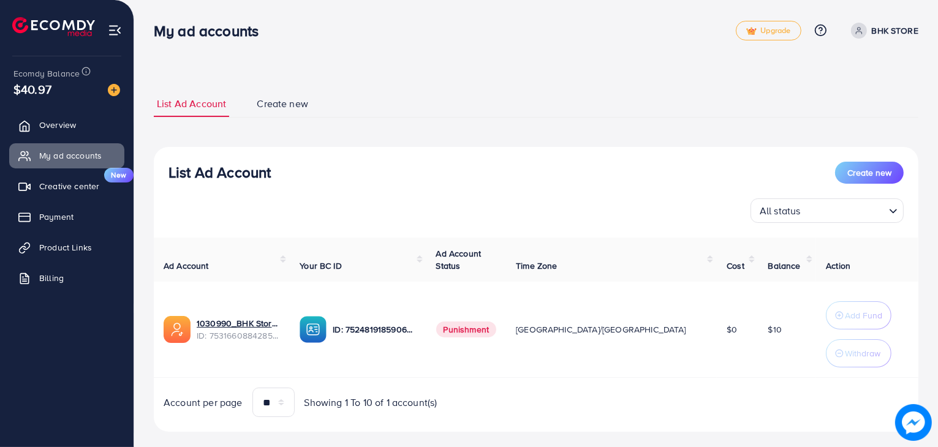
drag, startPoint x: 530, startPoint y: 330, endPoint x: 454, endPoint y: 330, distance: 76.0
click at [497, 330] on span "Punishment" at bounding box center [466, 330] width 61 height 16
click at [416, 330] on p "ID: 7524819185906745345" at bounding box center [374, 329] width 83 height 15
drag, startPoint x: 622, startPoint y: 329, endPoint x: 647, endPoint y: 327, distance: 24.6
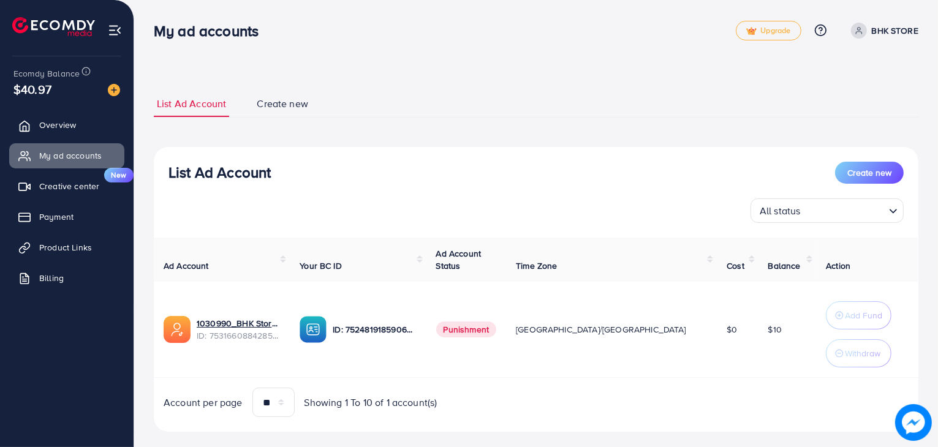
click at [622, 328] on span "[GEOGRAPHIC_DATA]/[GEOGRAPHIC_DATA]" at bounding box center [601, 329] width 170 height 12
click at [720, 326] on tr "1030990_BHK Store_1753601460221 ID: 7531660884285095952 ID: 7524819185906745345…" at bounding box center [536, 330] width 765 height 96
drag, startPoint x: 752, startPoint y: 325, endPoint x: 725, endPoint y: 327, distance: 27.0
click at [758, 327] on td "$10" at bounding box center [787, 330] width 58 height 96
click at [816, 315] on td "Add Fund Withdraw" at bounding box center [867, 330] width 102 height 96
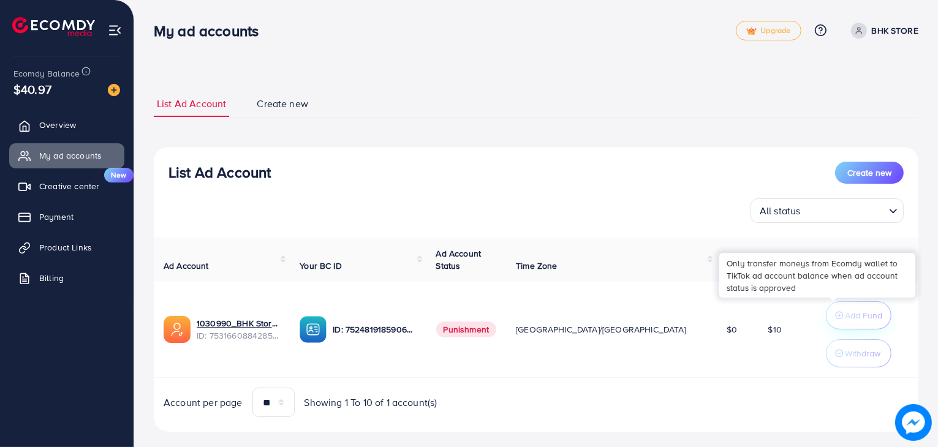
click at [845, 315] on p "Add Fund" at bounding box center [863, 315] width 37 height 15
click at [845, 350] on p "Withdraw" at bounding box center [863, 353] width 36 height 15
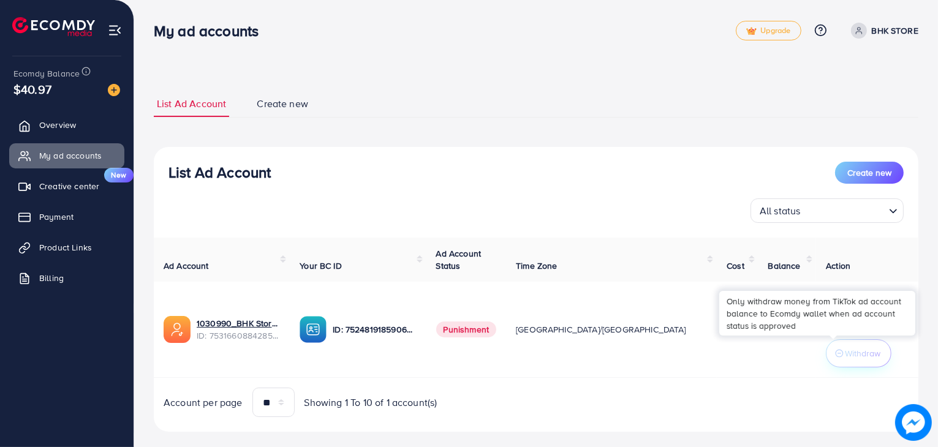
click at [845, 350] on p "Withdraw" at bounding box center [863, 353] width 36 height 15
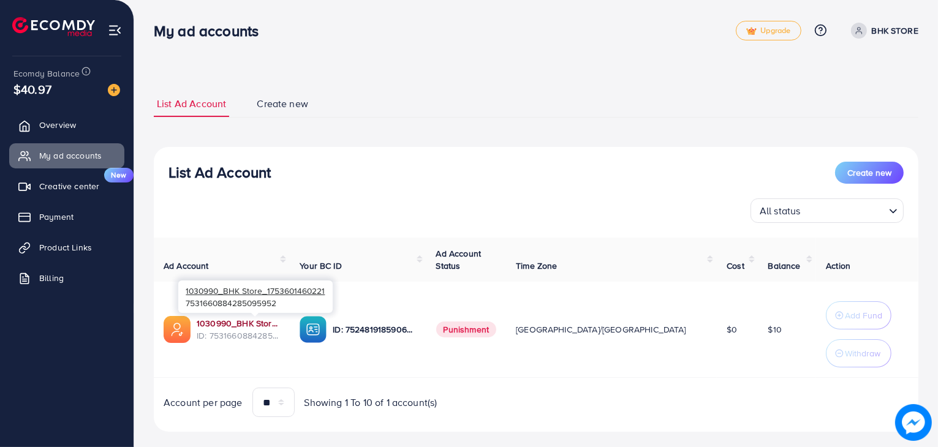
click at [267, 325] on link "1030990_BHK Store_1753601460221" at bounding box center [238, 323] width 83 height 12
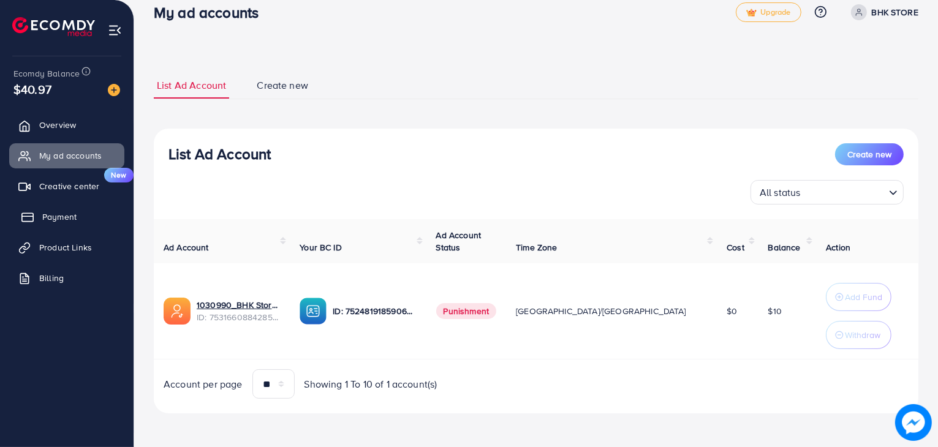
click at [91, 225] on link "Payment" at bounding box center [66, 217] width 115 height 25
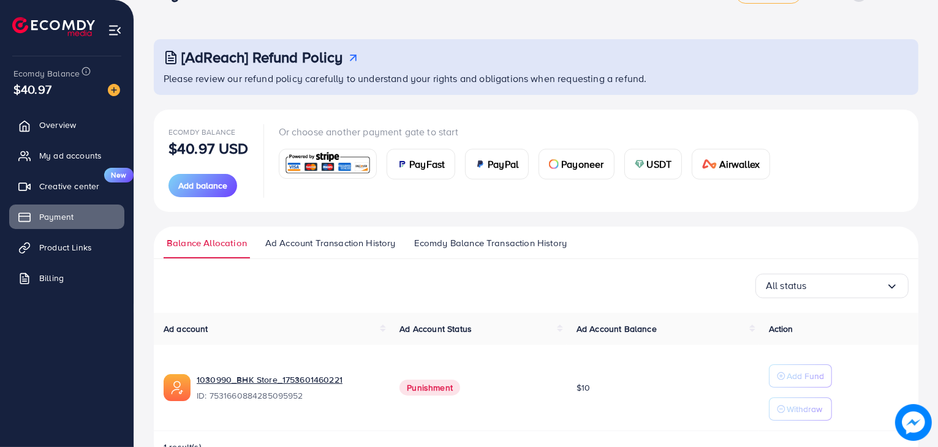
scroll to position [72, 0]
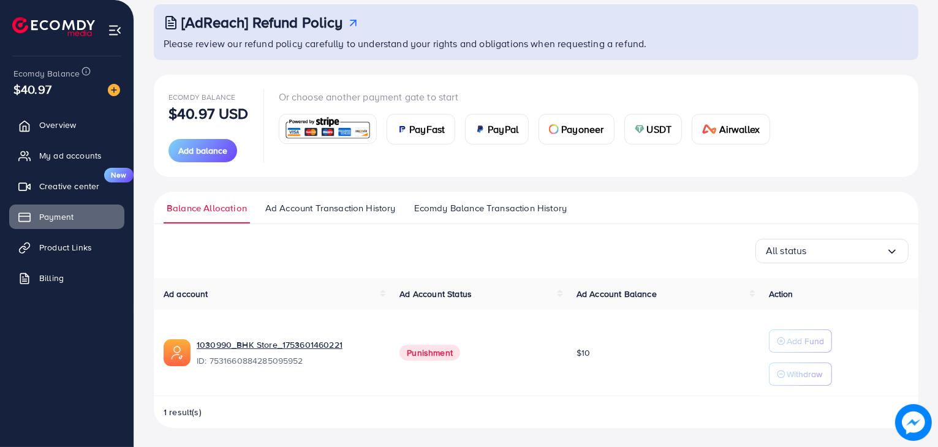
click at [200, 207] on span "Balance Allocation" at bounding box center [207, 208] width 80 height 13
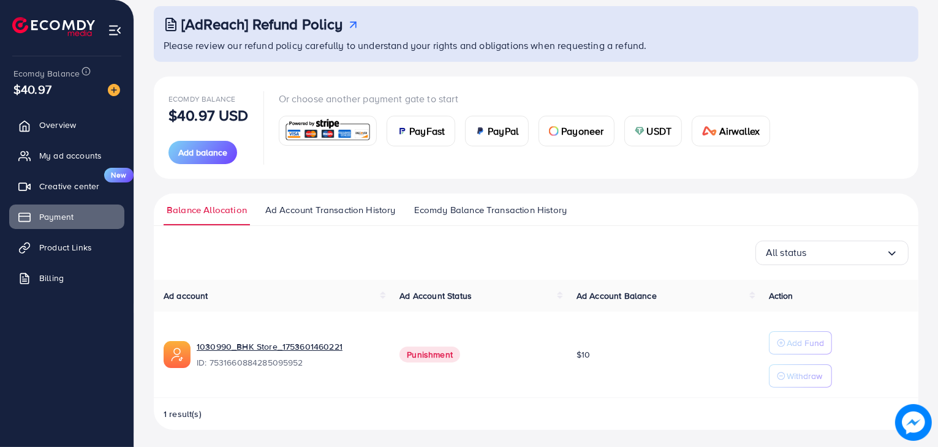
scroll to position [72, 0]
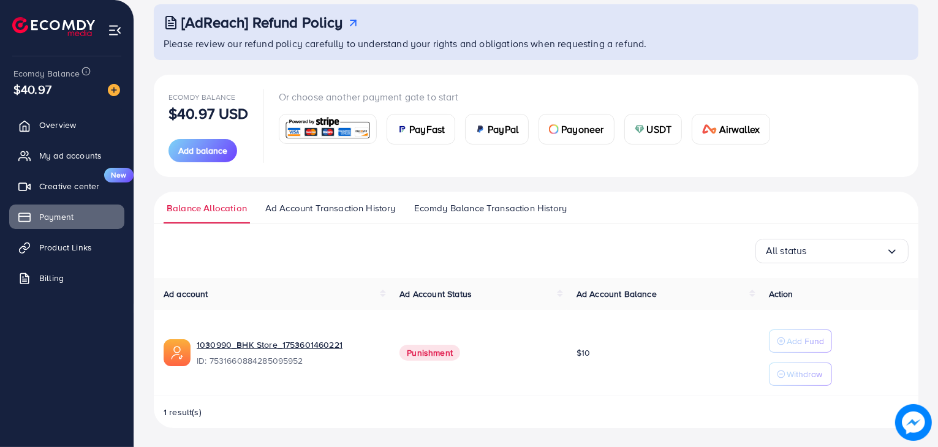
click at [326, 200] on ul "Balance Allocation Ad Account Transaction History Ecomdy Balance Transaction Hi…" at bounding box center [536, 208] width 765 height 32
click at [330, 208] on span "Ad Account Transaction History" at bounding box center [330, 208] width 130 height 13
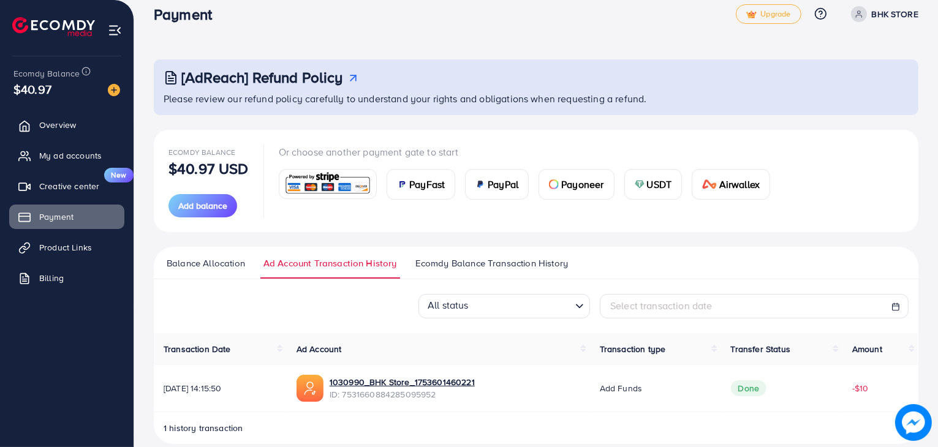
scroll to position [33, 0]
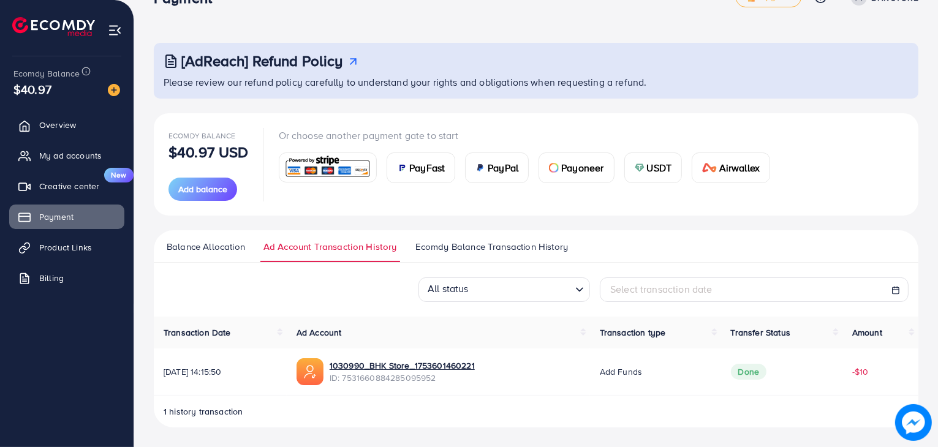
drag, startPoint x: 870, startPoint y: 373, endPoint x: 846, endPoint y: 371, distance: 24.0
click at [870, 373] on td "-$10" at bounding box center [880, 372] width 76 height 47
click at [789, 371] on td "Done" at bounding box center [781, 372] width 121 height 47
click at [733, 371] on td "Done" at bounding box center [781, 372] width 121 height 47
click at [480, 239] on ul "Balance Allocation Ad Account Transaction History Ecomdy Balance Transaction Hi…" at bounding box center [536, 246] width 765 height 32
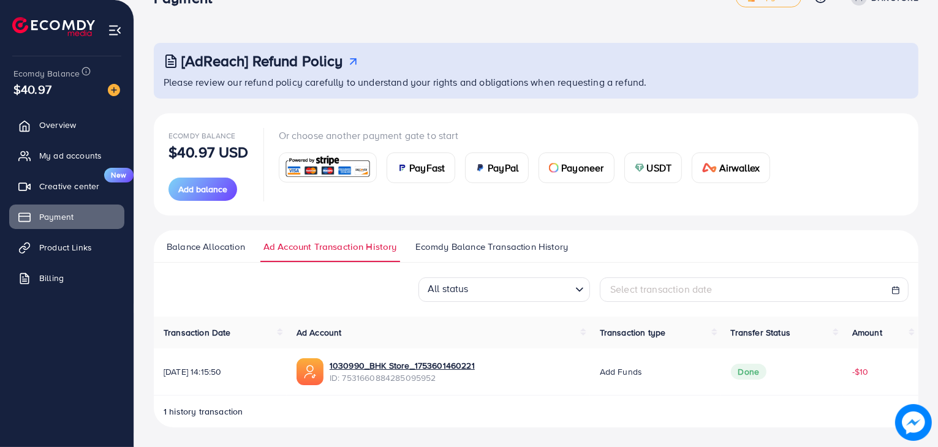
click at [480, 243] on span "Ecomdy Balance Transaction History" at bounding box center [491, 246] width 153 height 13
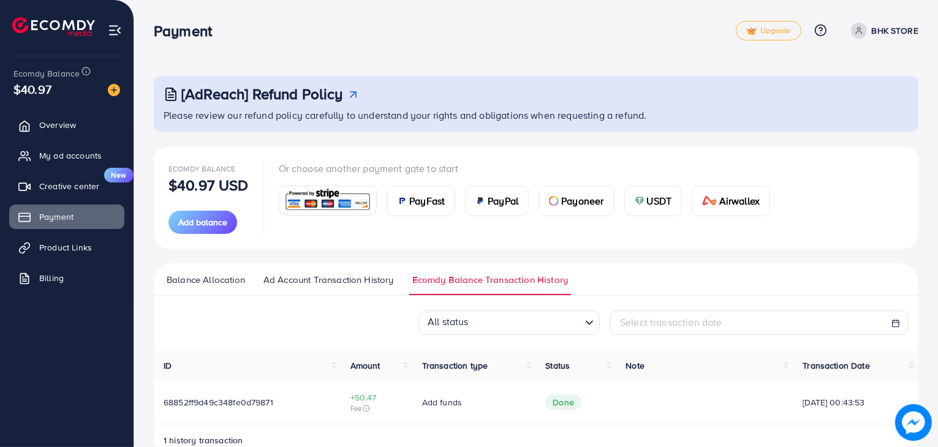
scroll to position [29, 0]
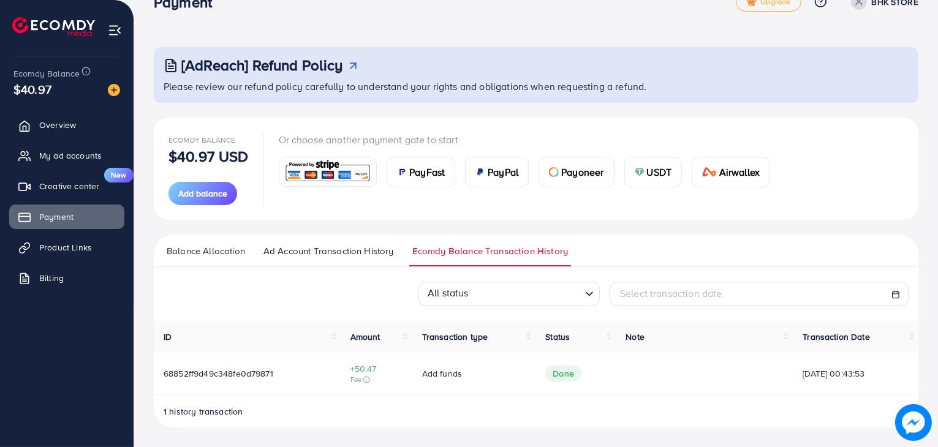
click at [230, 254] on span "Balance Allocation" at bounding box center [206, 250] width 78 height 13
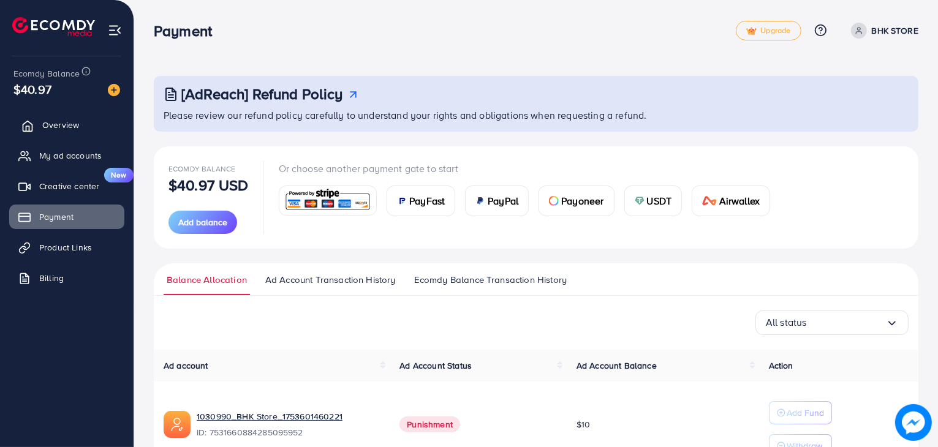
click at [105, 121] on link "Overview" at bounding box center [66, 125] width 115 height 25
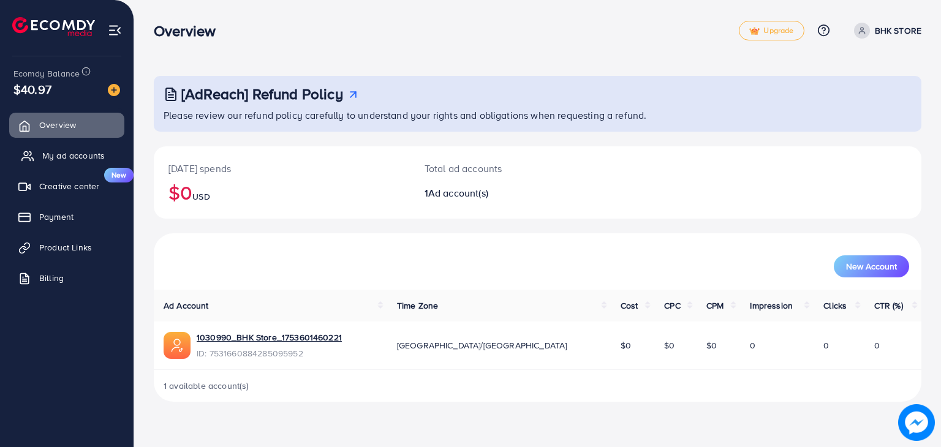
click at [37, 153] on link "My ad accounts" at bounding box center [66, 155] width 115 height 25
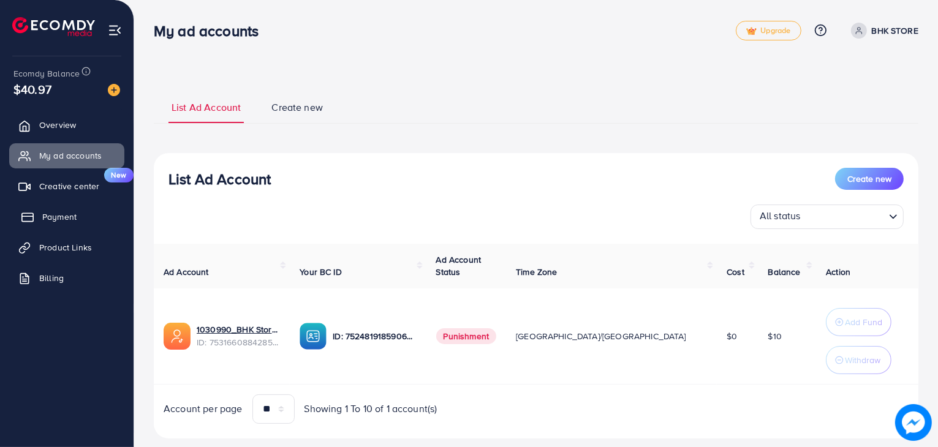
click at [100, 226] on link "Payment" at bounding box center [66, 217] width 115 height 25
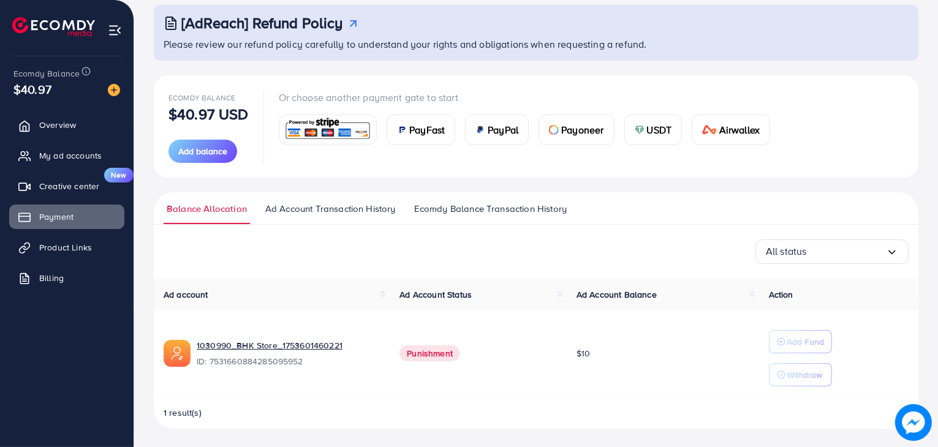
scroll to position [72, 0]
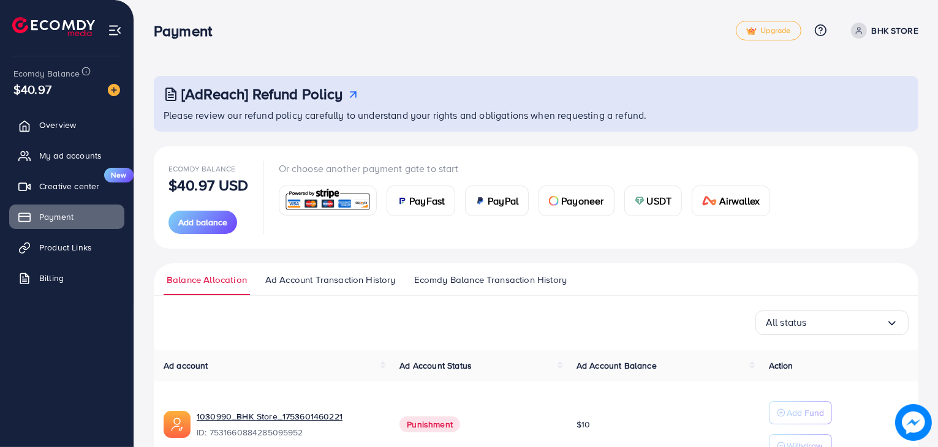
scroll to position [72, 0]
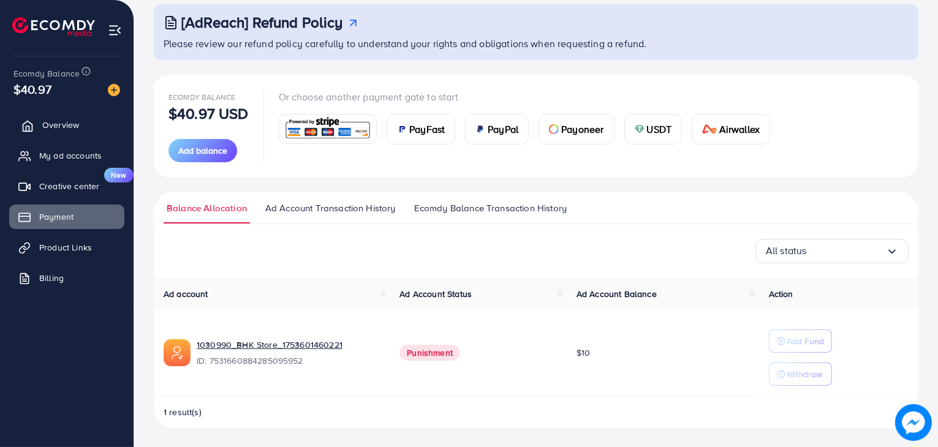
click at [67, 132] on link "Overview" at bounding box center [66, 125] width 115 height 25
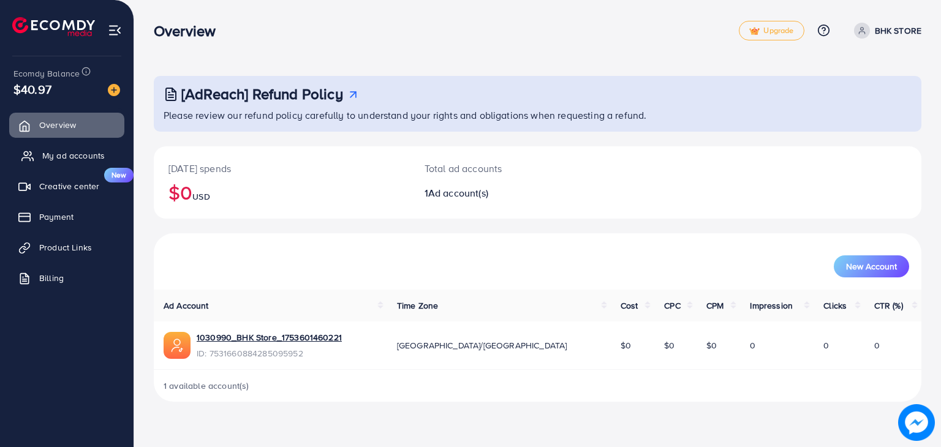
click at [78, 160] on span "My ad accounts" at bounding box center [73, 155] width 62 height 12
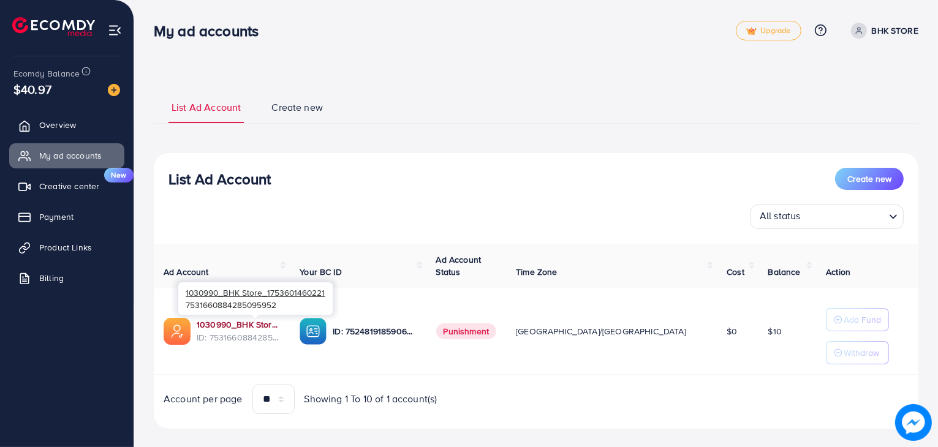
click at [226, 330] on link "1030990_BHK Store_1753601460221" at bounding box center [238, 325] width 83 height 12
click at [758, 334] on td "$10" at bounding box center [787, 332] width 58 height 86
click at [768, 331] on span "$10" at bounding box center [774, 331] width 13 height 12
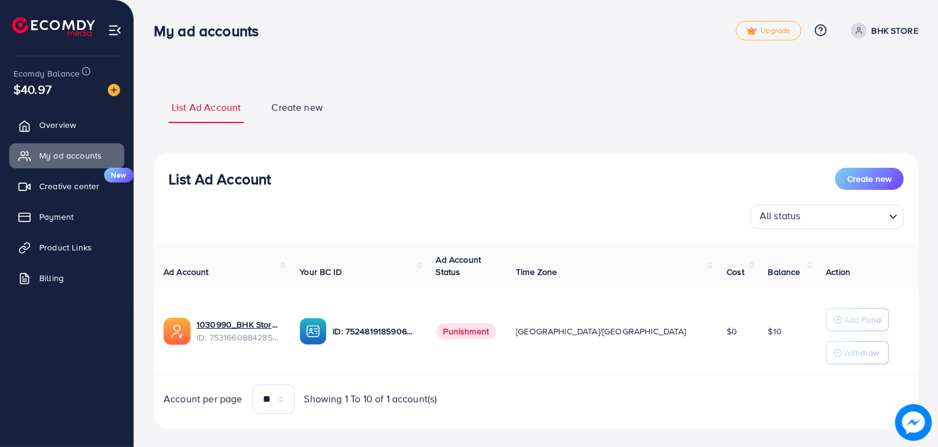
click at [768, 331] on span "$10" at bounding box center [774, 331] width 13 height 12
click at [768, 329] on span "$10" at bounding box center [774, 331] width 13 height 12
click at [497, 333] on span "Punishment" at bounding box center [466, 331] width 61 height 16
click at [497, 325] on span "Punishment" at bounding box center [466, 331] width 61 height 16
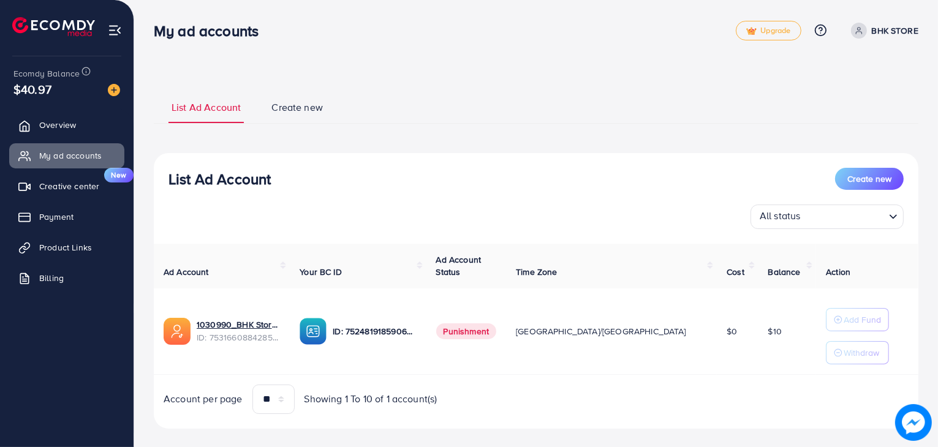
click at [497, 325] on span "Punishment" at bounding box center [466, 331] width 61 height 16
click at [71, 100] on div "Ecomdy Balance $40.97" at bounding box center [67, 81] width 114 height 51
